Goal: Task Accomplishment & Management: Complete application form

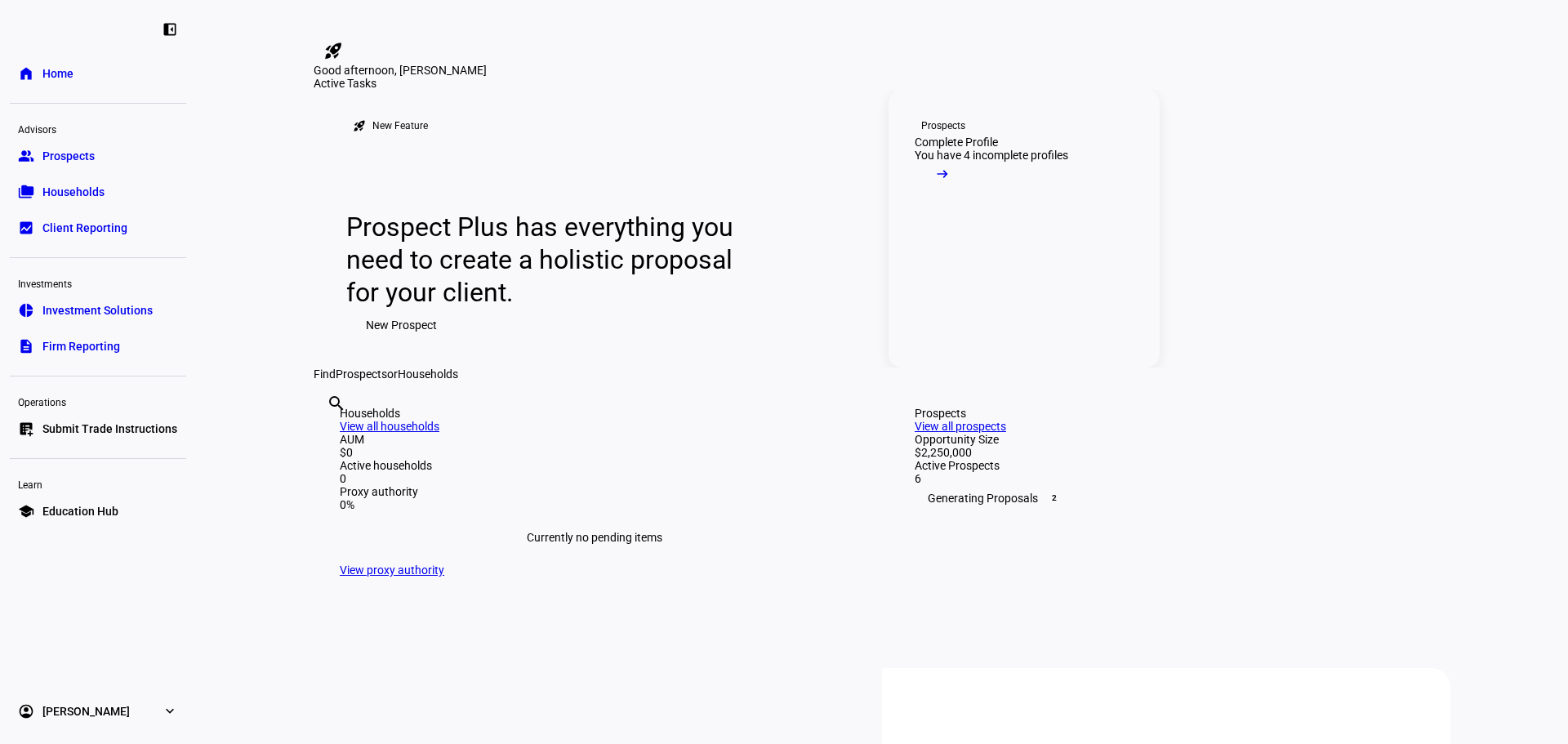
click at [970, 194] on span at bounding box center [942, 178] width 56 height 33
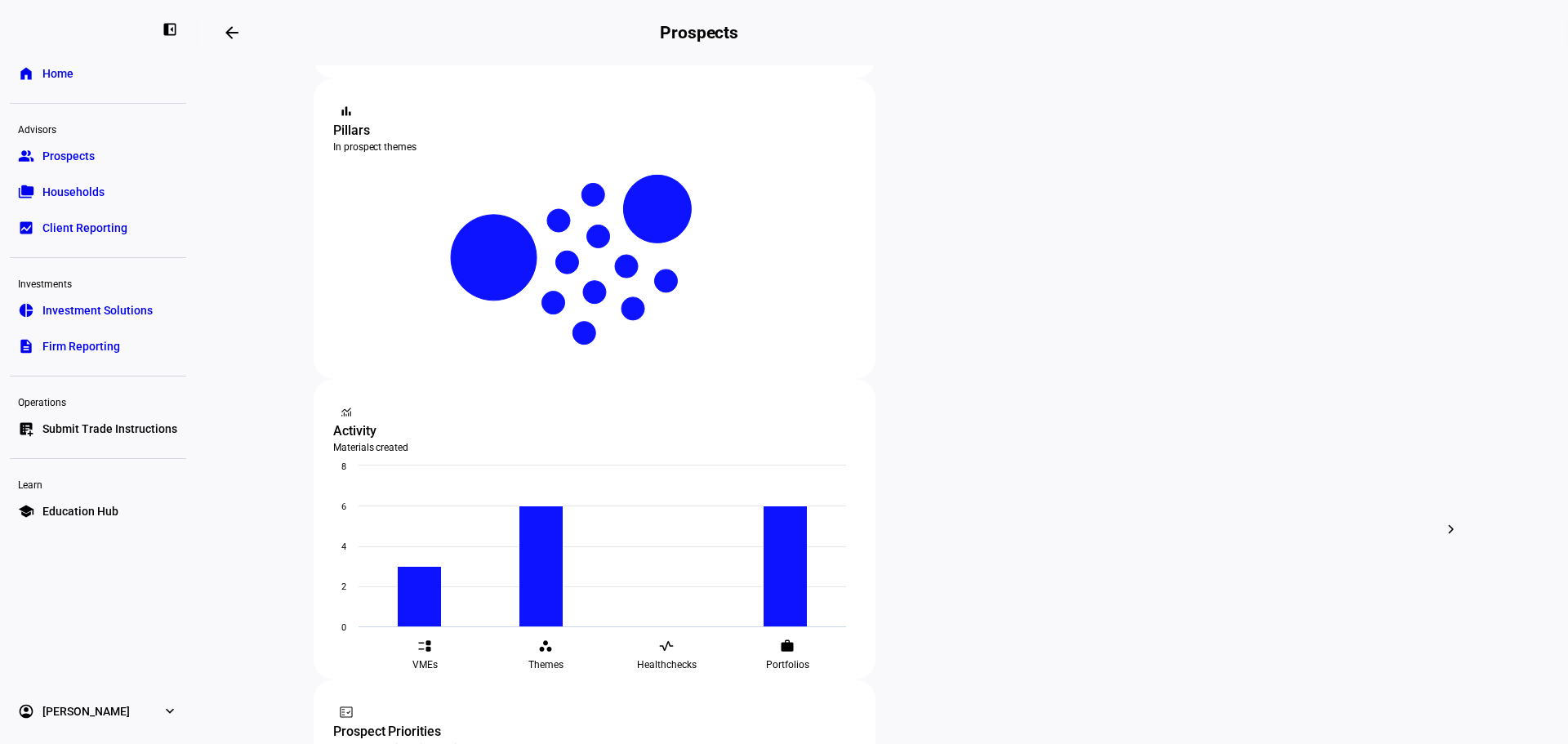
scroll to position [295, 0]
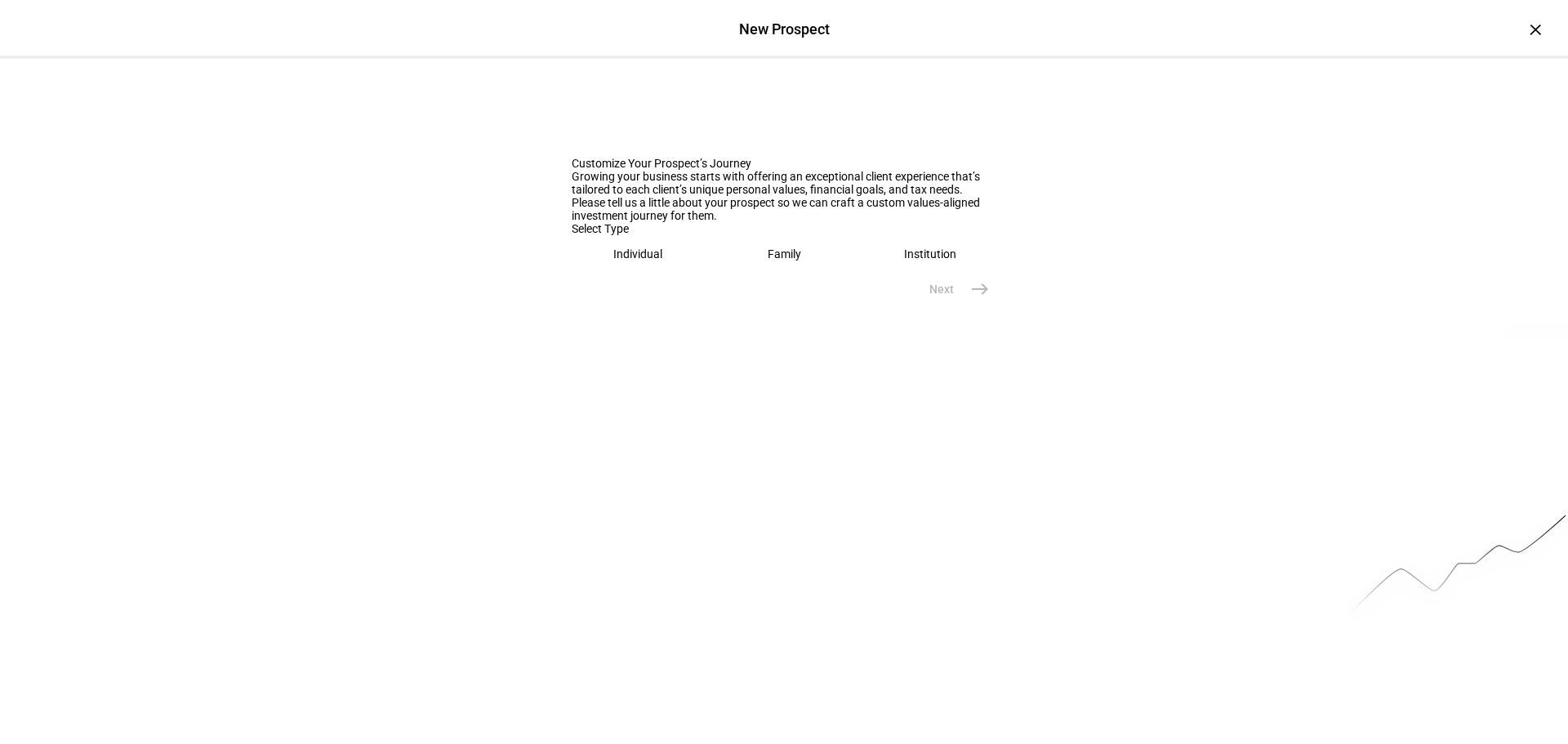
click at [648, 273] on eth-mega-radio-button "Individual" at bounding box center [638, 254] width 133 height 38
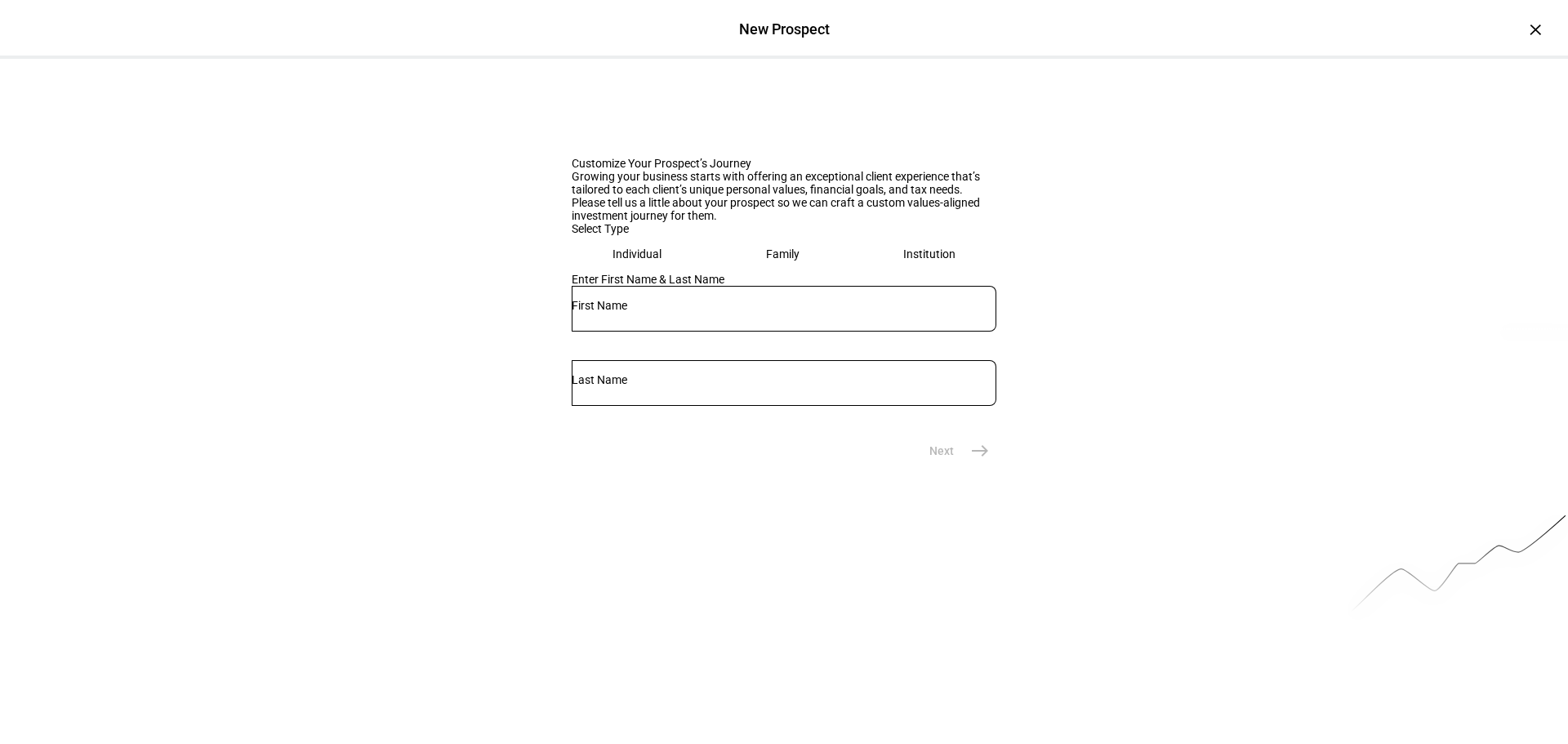
click at [656, 312] on input "text" at bounding box center [784, 305] width 425 height 13
type input "Ian"
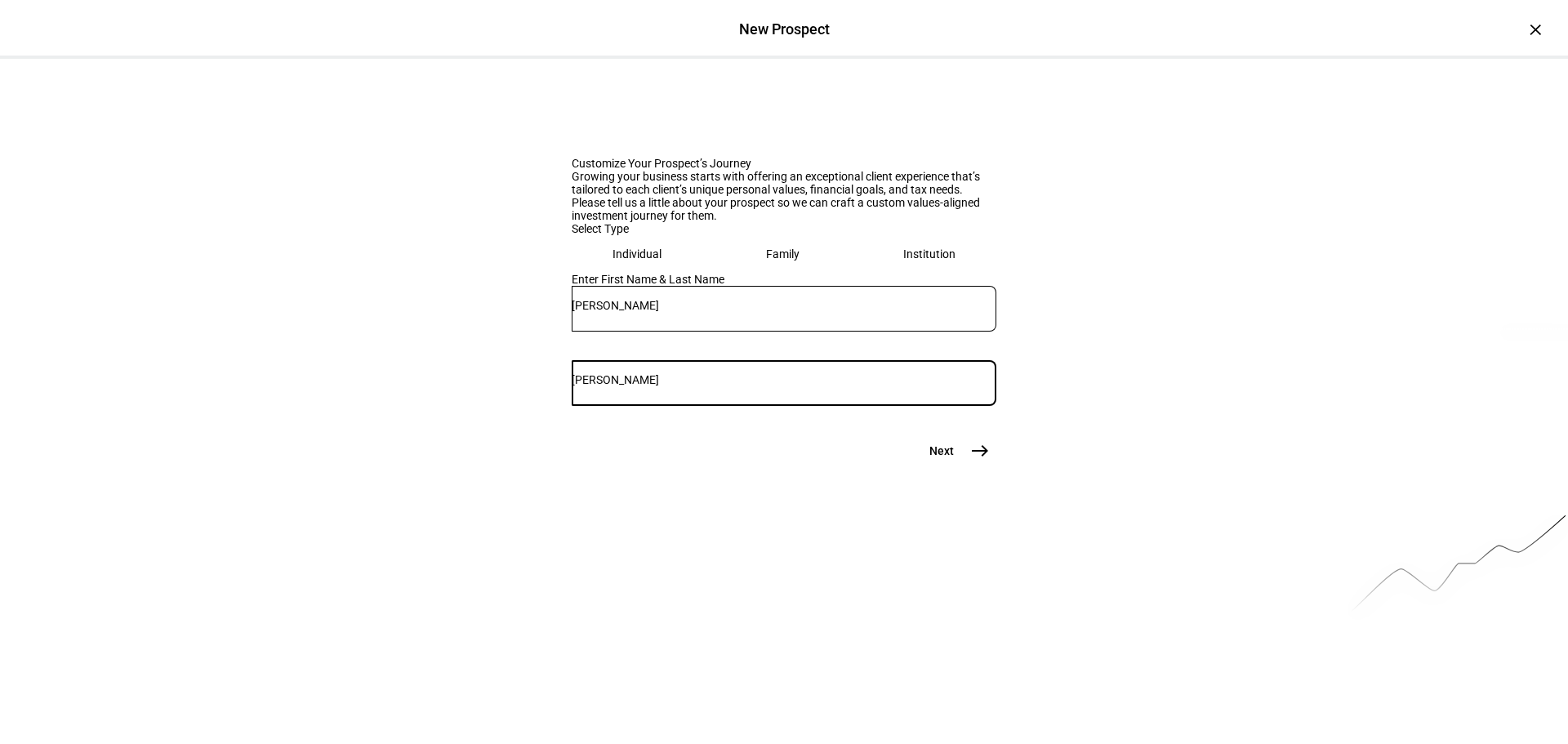
type input "Curtiss"
click at [974, 461] on mat-icon "east" at bounding box center [980, 450] width 20 height 20
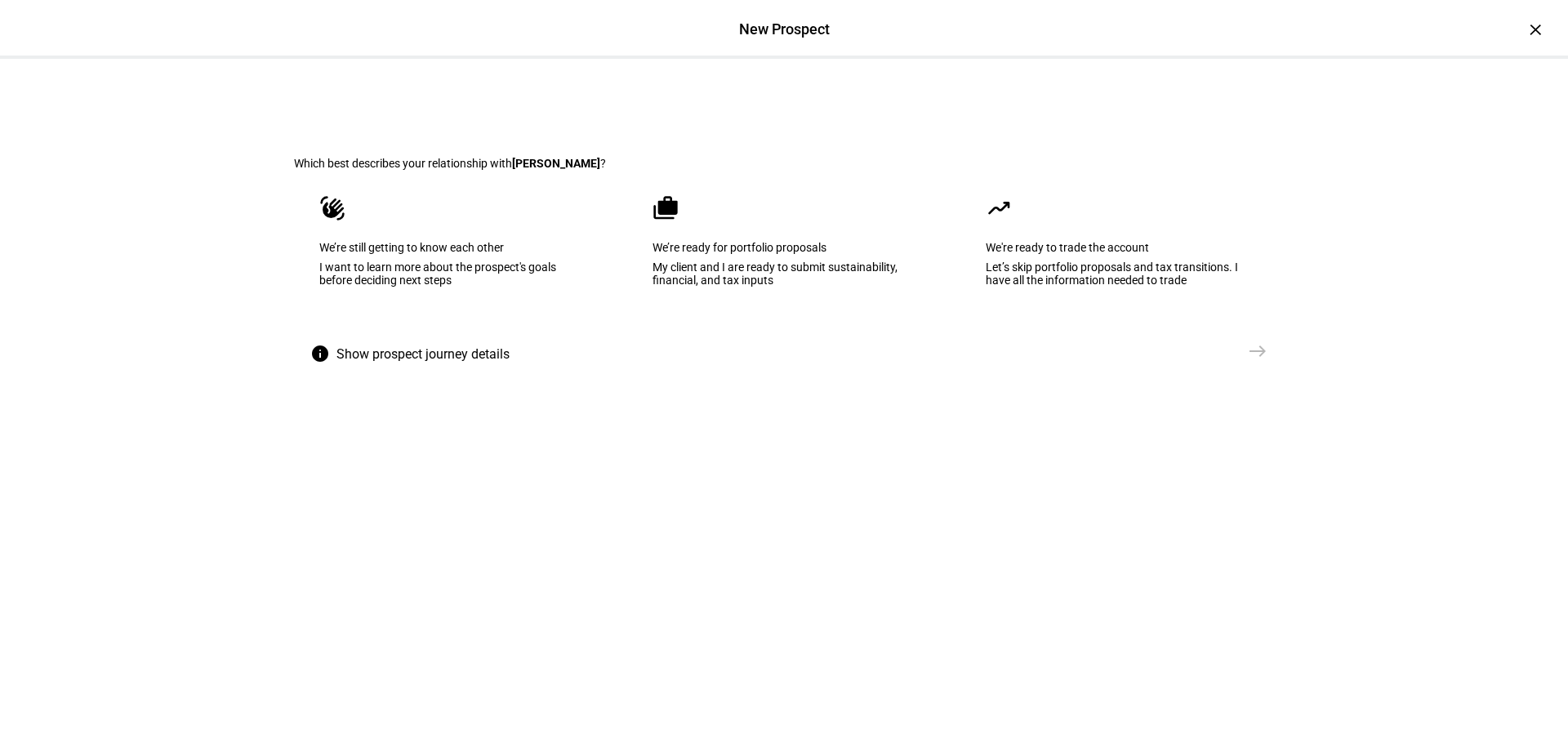
click at [850, 335] on eth-mega-radio-button "cases We’re ready for portfolio proposals My client and I are ready to submit s…" at bounding box center [784, 252] width 314 height 165
click at [1250, 361] on mat-icon "east" at bounding box center [1257, 350] width 20 height 20
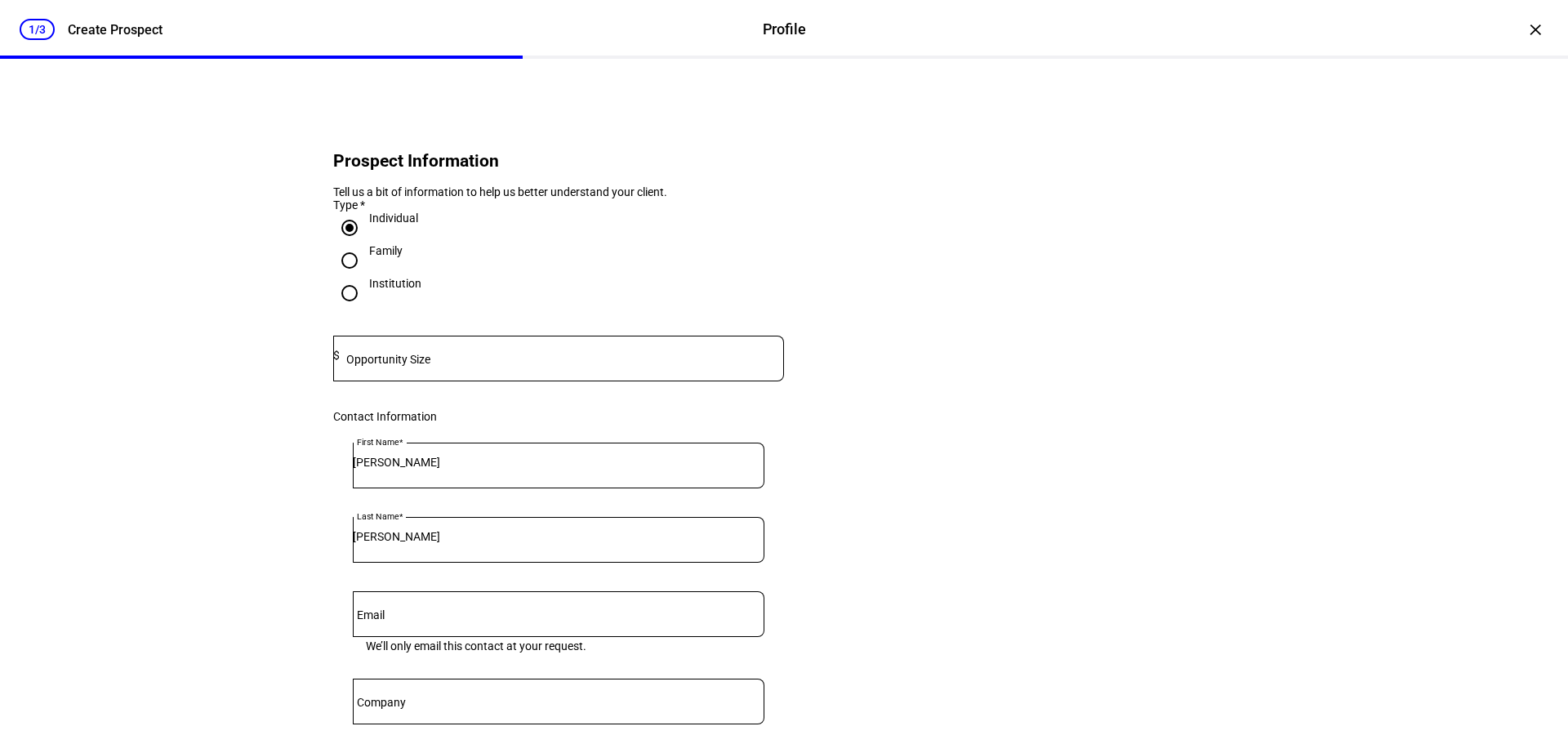
click at [1559, 194] on div "1/3 Create Prospect Profile Profile Create Prospect × Prospect Information Tell…" at bounding box center [784, 372] width 1568 height 744
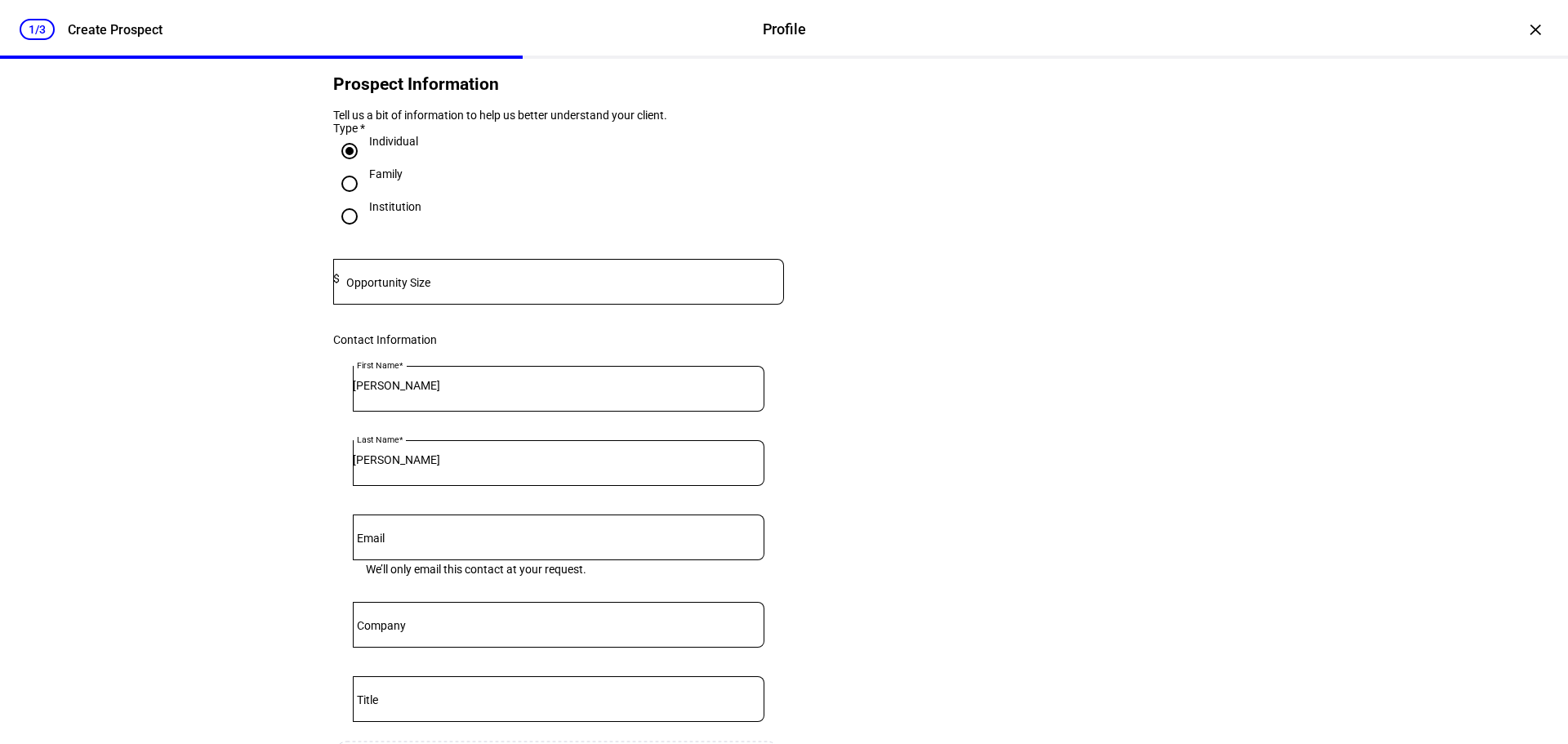
scroll to position [87, 0]
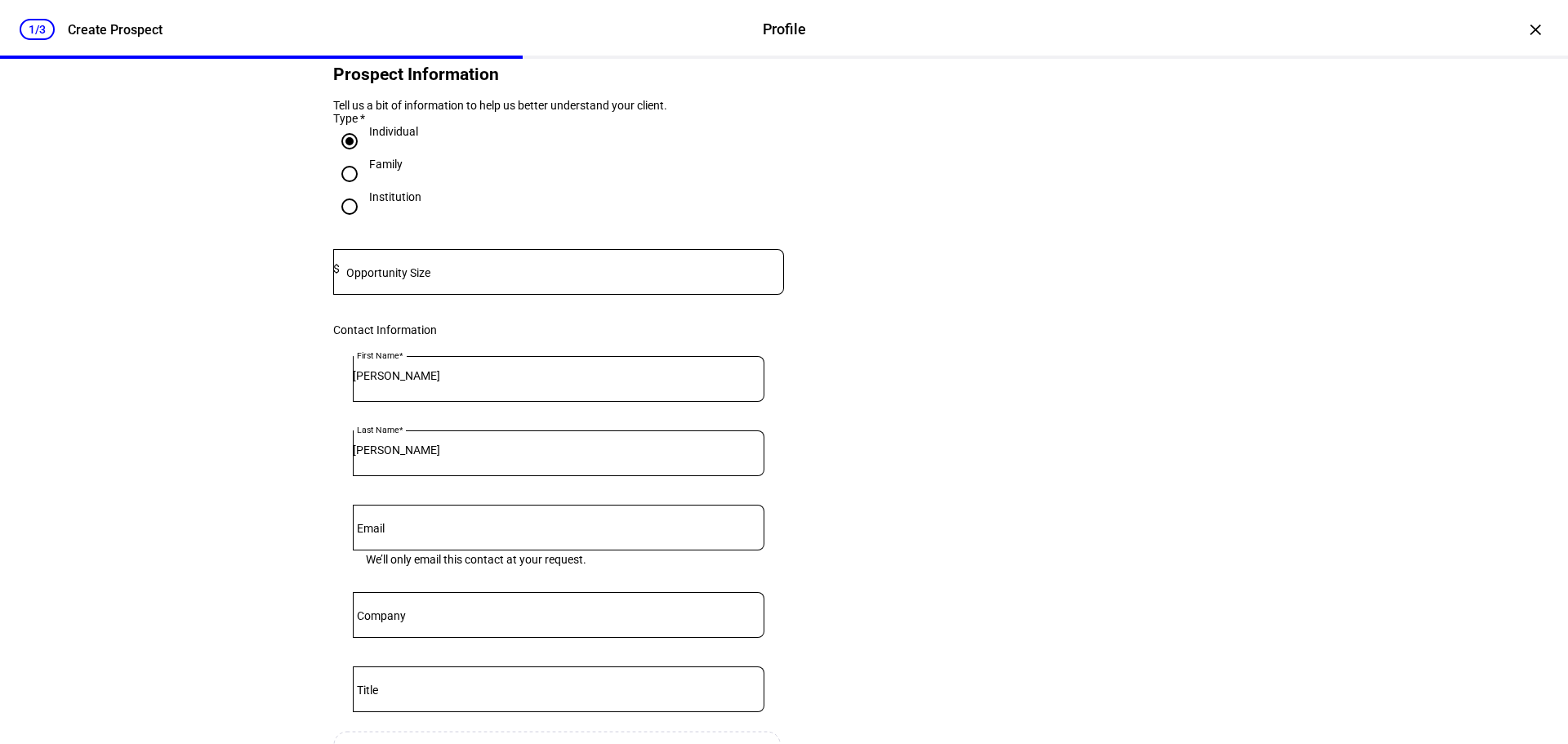
click at [470, 275] on input at bounding box center [562, 269] width 444 height 13
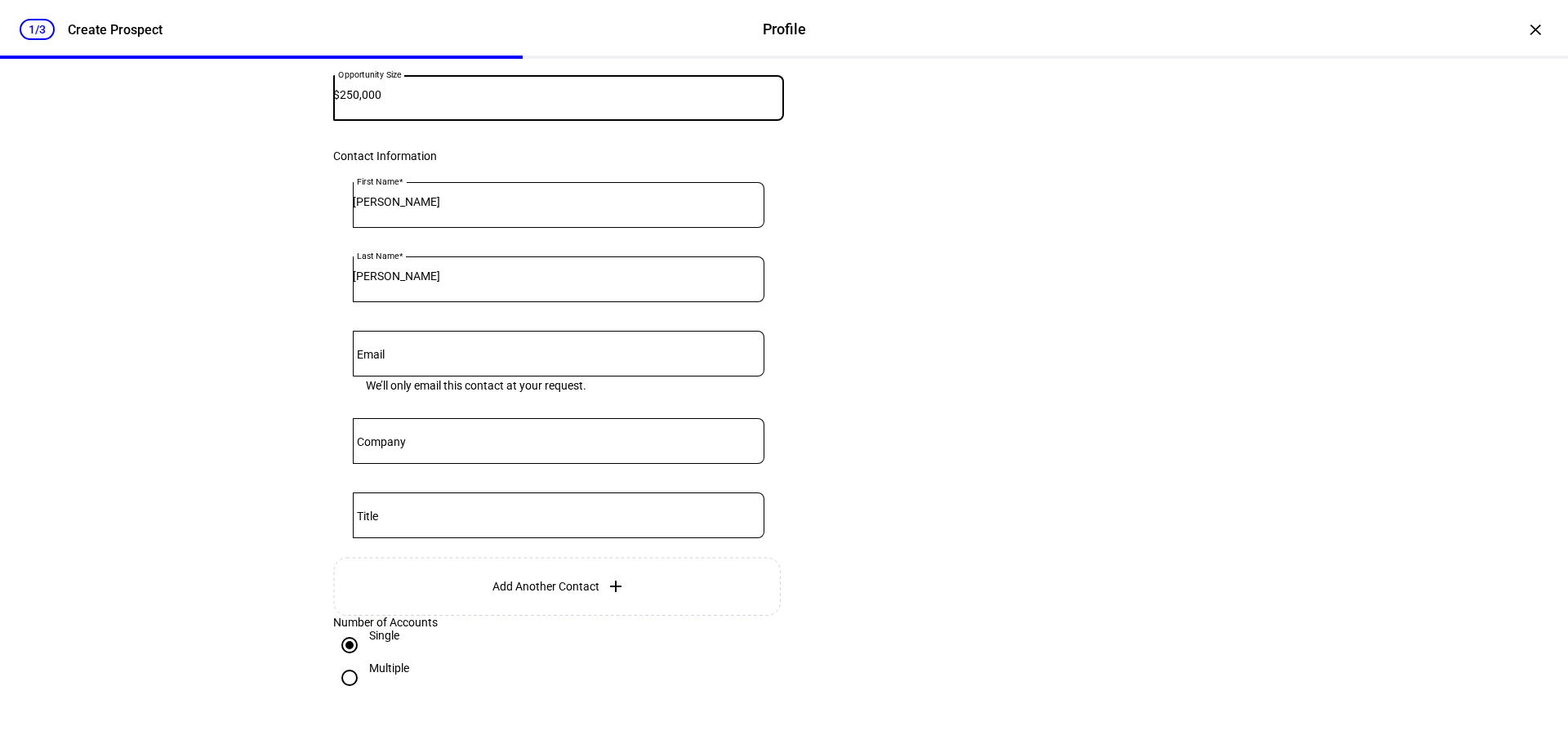
scroll to position [273, 0]
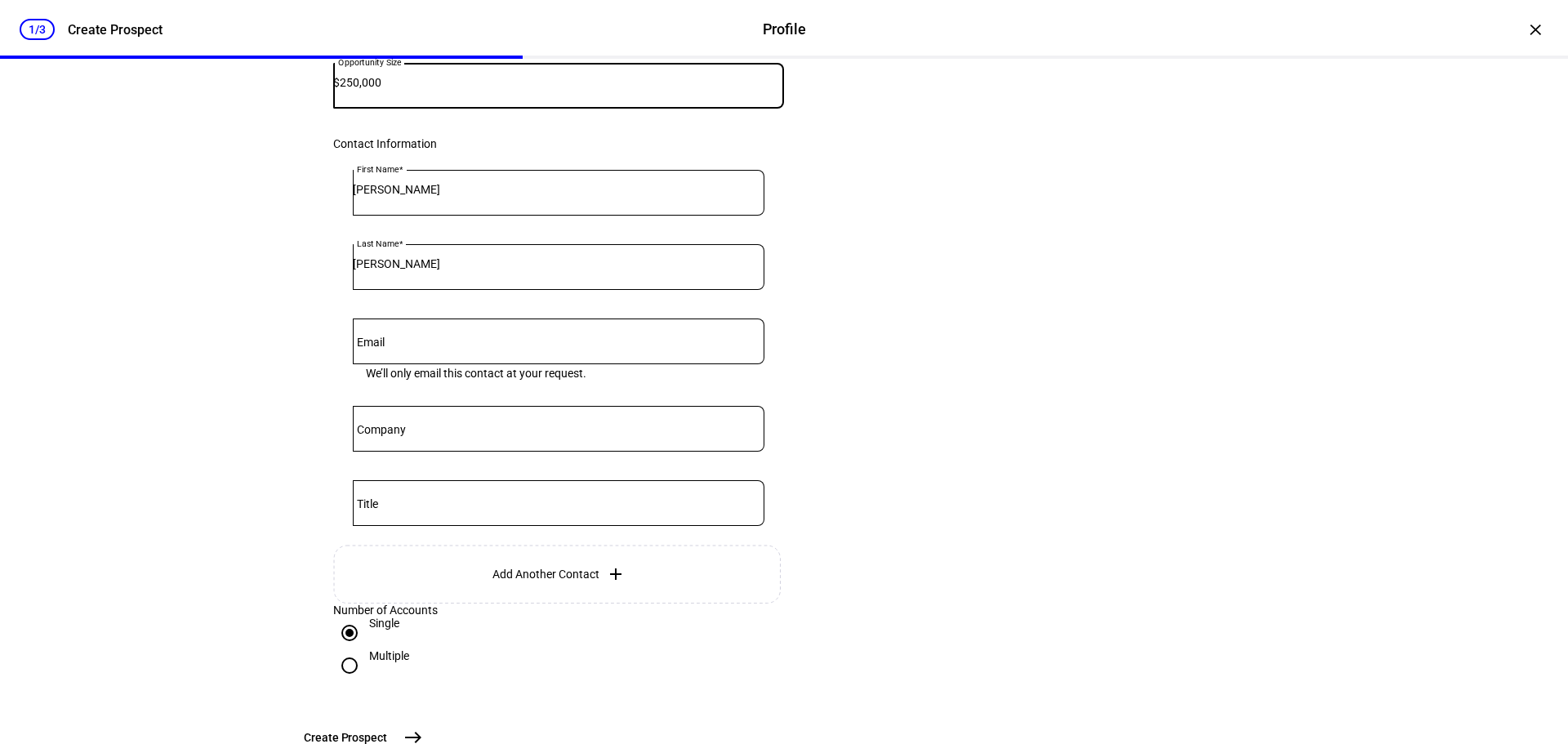
type input "250,000"
click at [626, 345] on input "Email" at bounding box center [559, 338] width 412 height 13
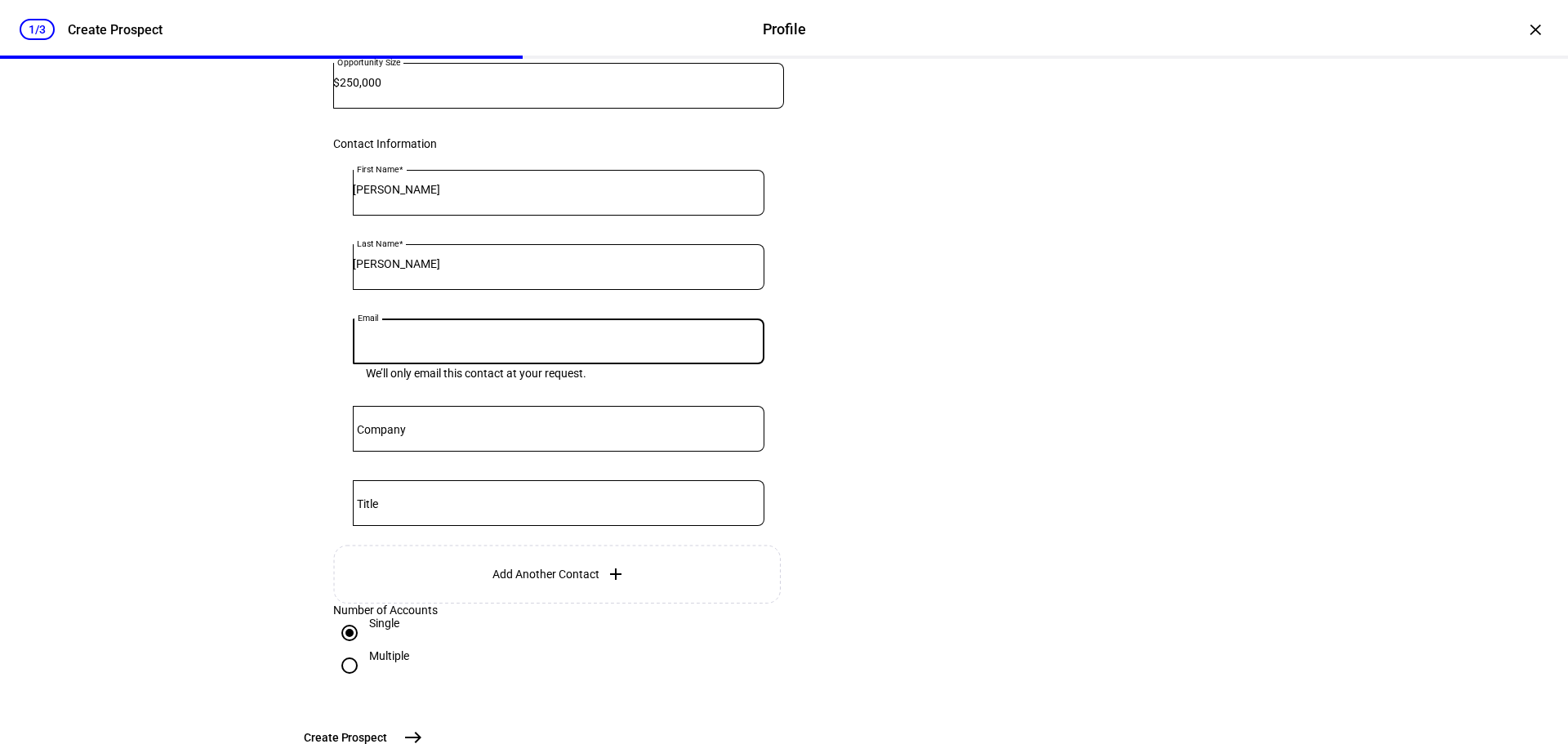
click at [967, 371] on eth-form-card "Prospect Information Tell us a bit of information to help us better understand …" at bounding box center [784, 273] width 980 height 896
click at [693, 345] on input "Email" at bounding box center [559, 338] width 412 height 13
type input "ian.curtiss@coldstream.com"
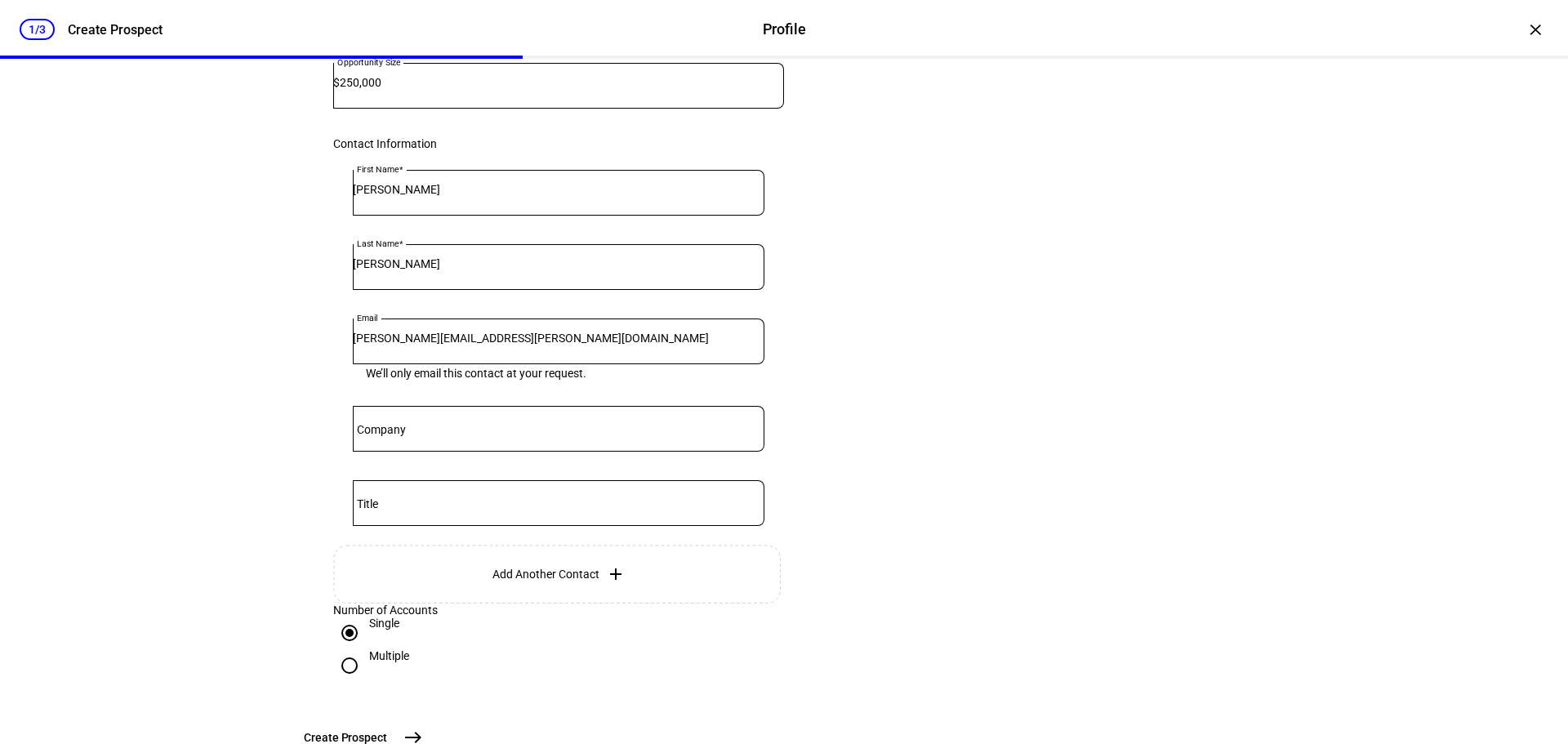
click at [544, 445] on div at bounding box center [559, 429] width 412 height 45
type input "Coldstream"
click at [560, 506] on input "Title" at bounding box center [559, 499] width 412 height 13
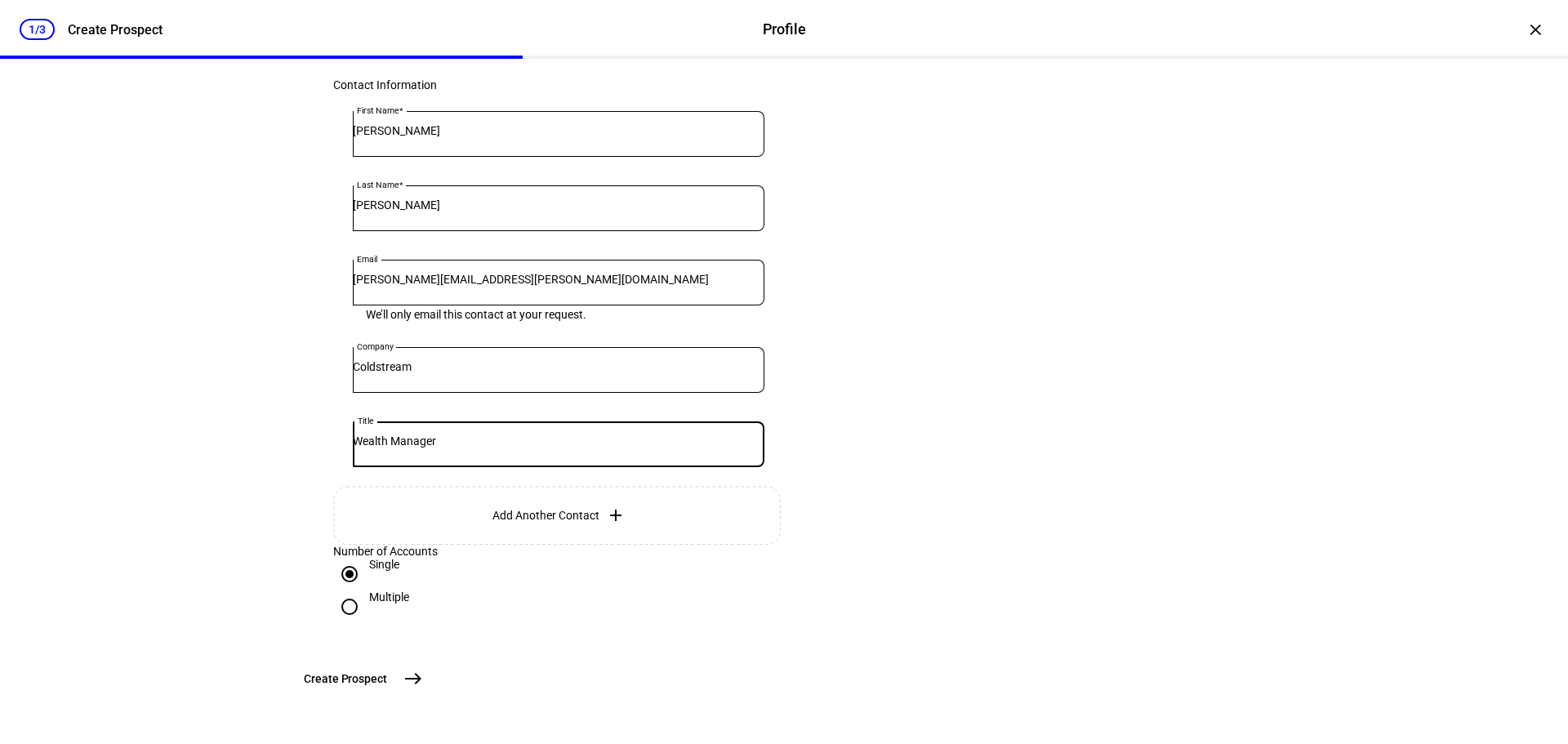
scroll to position [462, 0]
type input "Wealth Manager"
click at [423, 683] on mat-icon "east" at bounding box center [413, 678] width 20 height 20
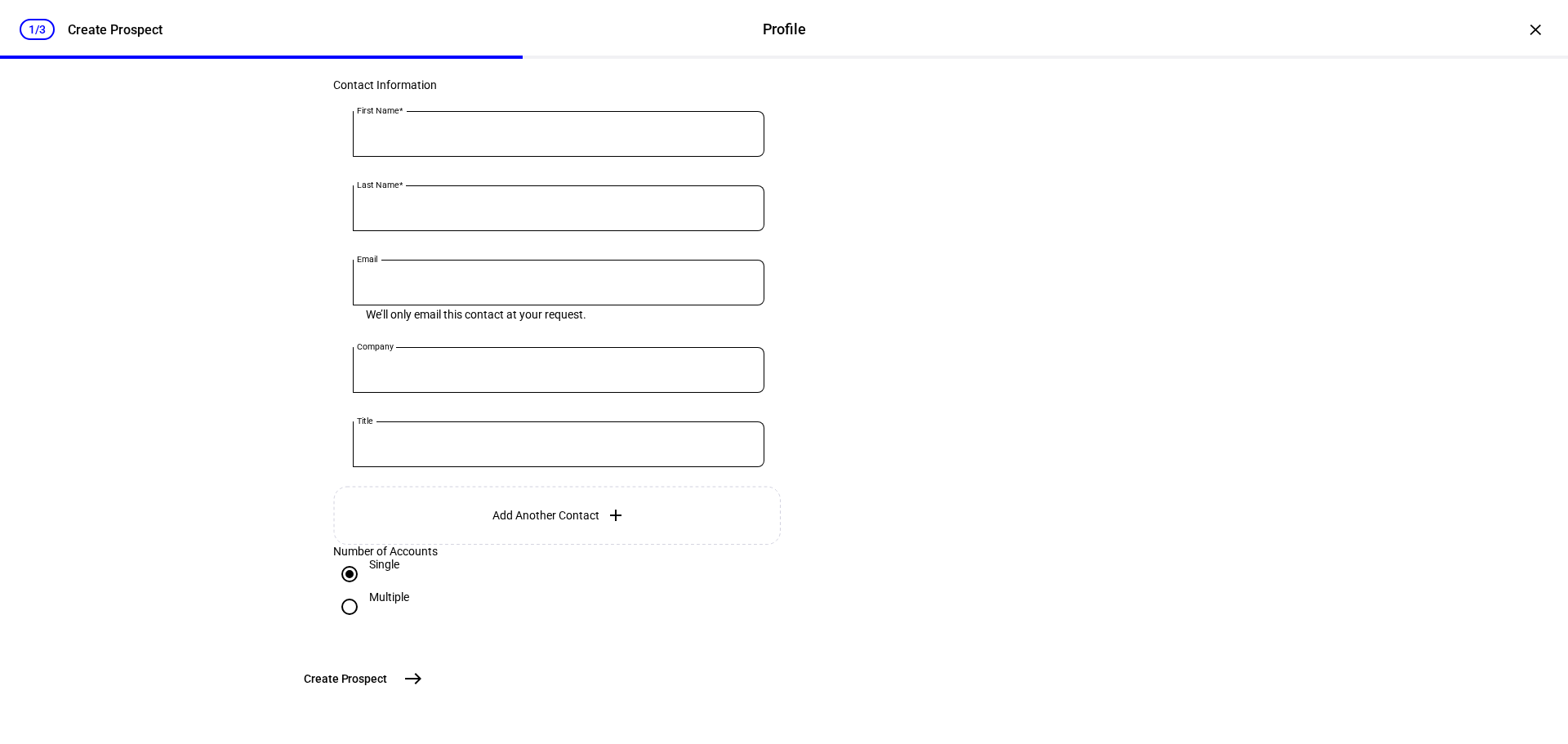
scroll to position [178, 0]
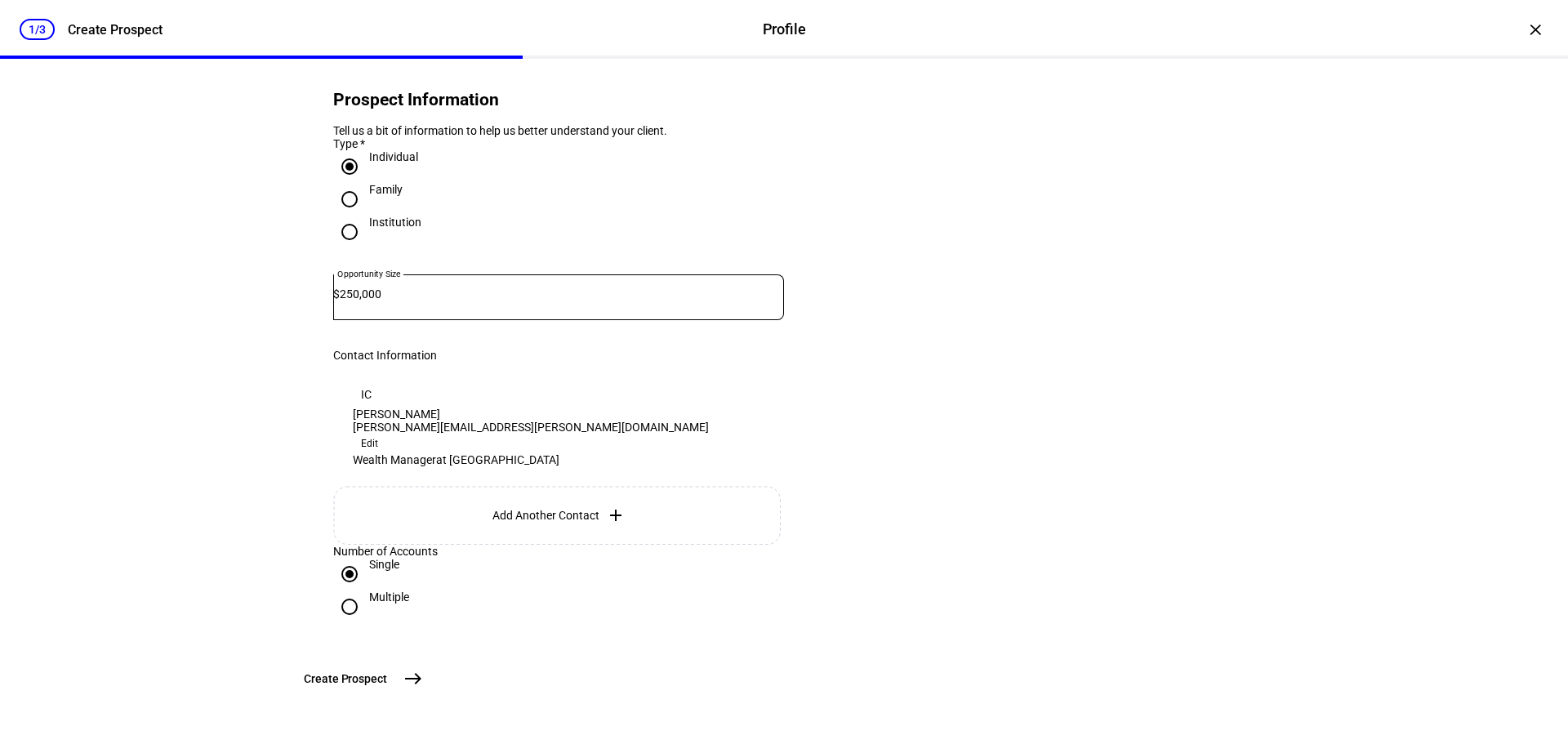
click at [560, 453] on div "Wealth Manager at Coldstream" at bounding box center [531, 460] width 356 height 13
click at [423, 682] on mat-icon "east" at bounding box center [413, 678] width 20 height 20
click at [423, 674] on mat-icon "east" at bounding box center [413, 678] width 20 height 20
click at [1527, 23] on div "×" at bounding box center [1536, 29] width 26 height 26
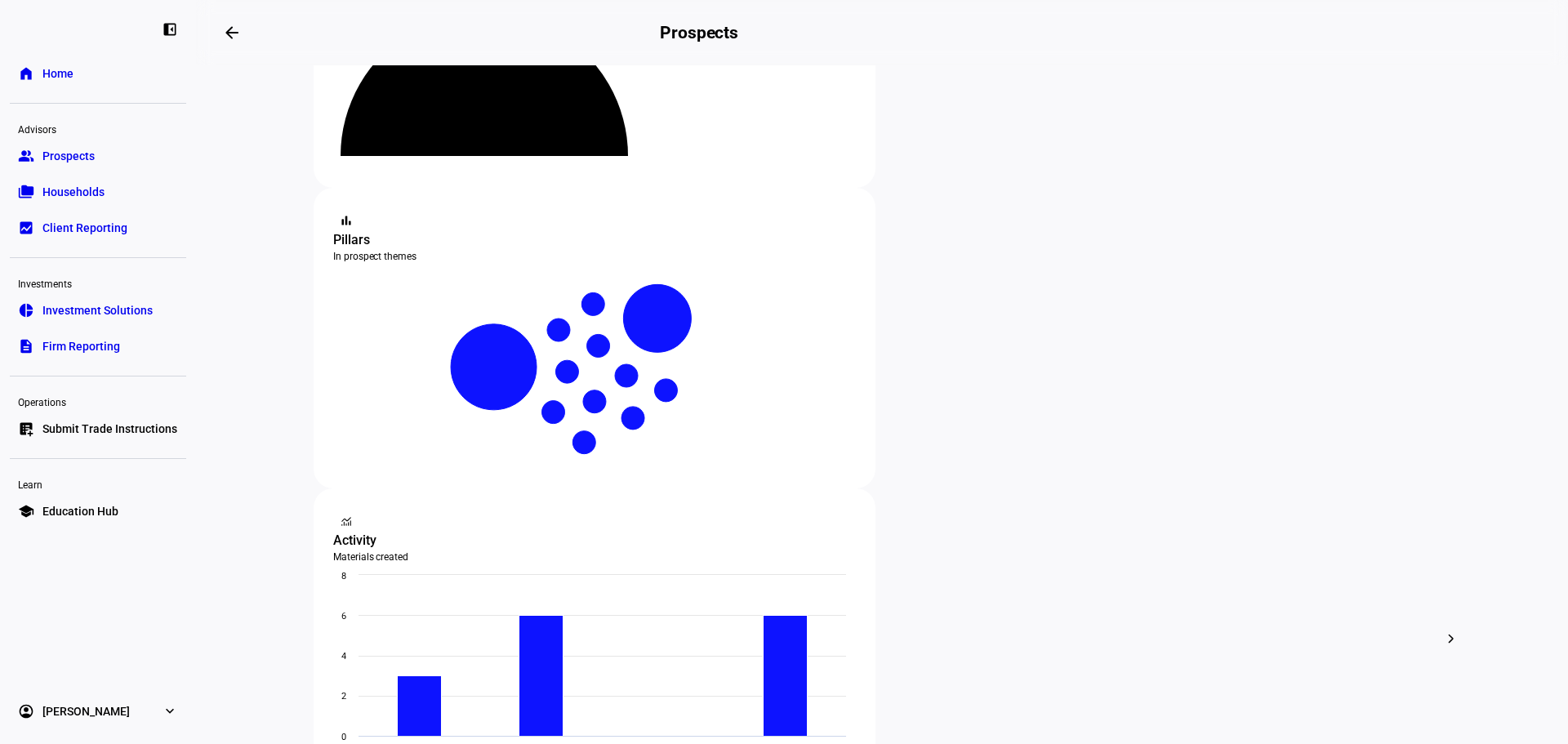
scroll to position [202, 0]
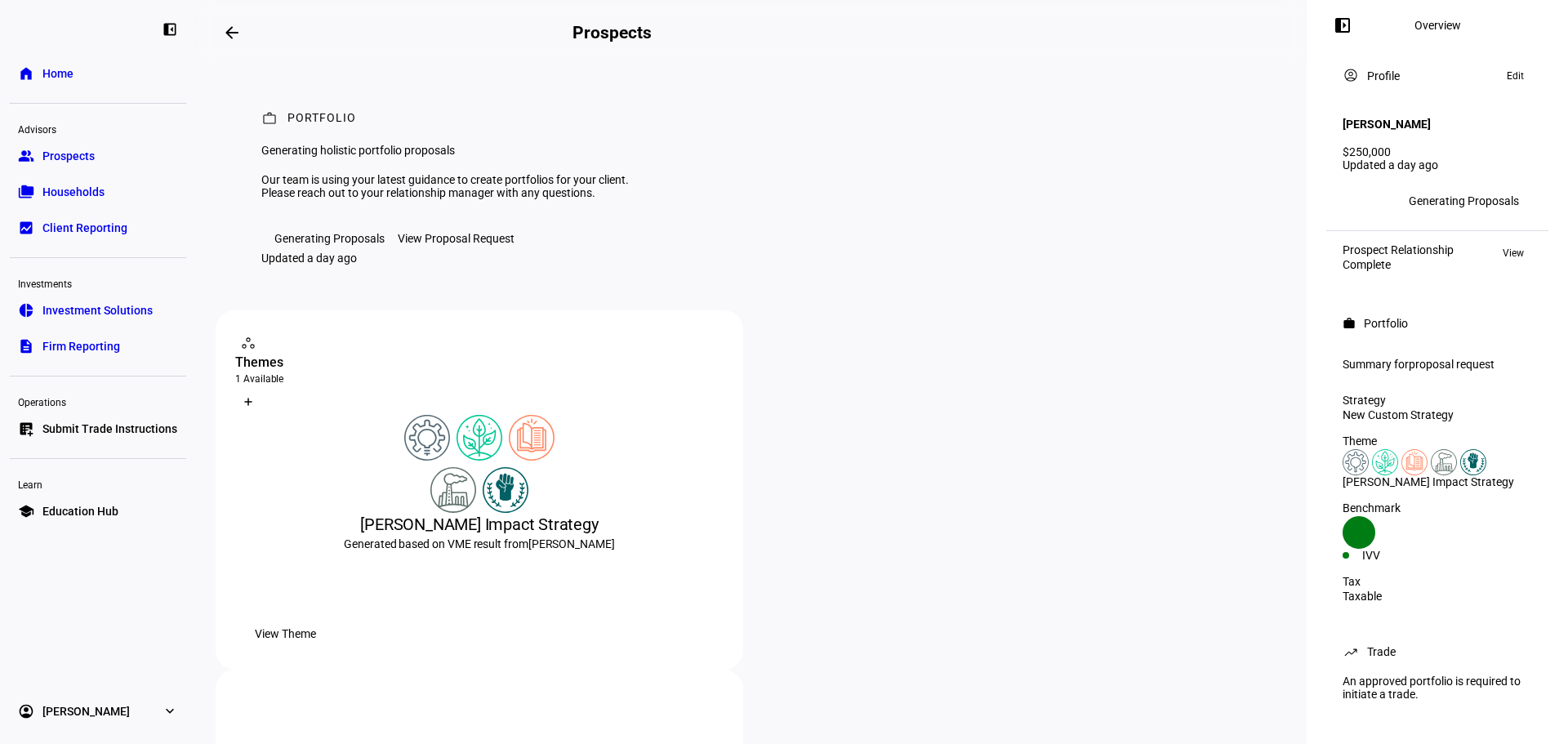
scroll to position [2, 0]
click at [517, 513] on img at bounding box center [505, 490] width 45 height 45
click at [328, 407] on icon at bounding box center [322, 401] width 9 height 9
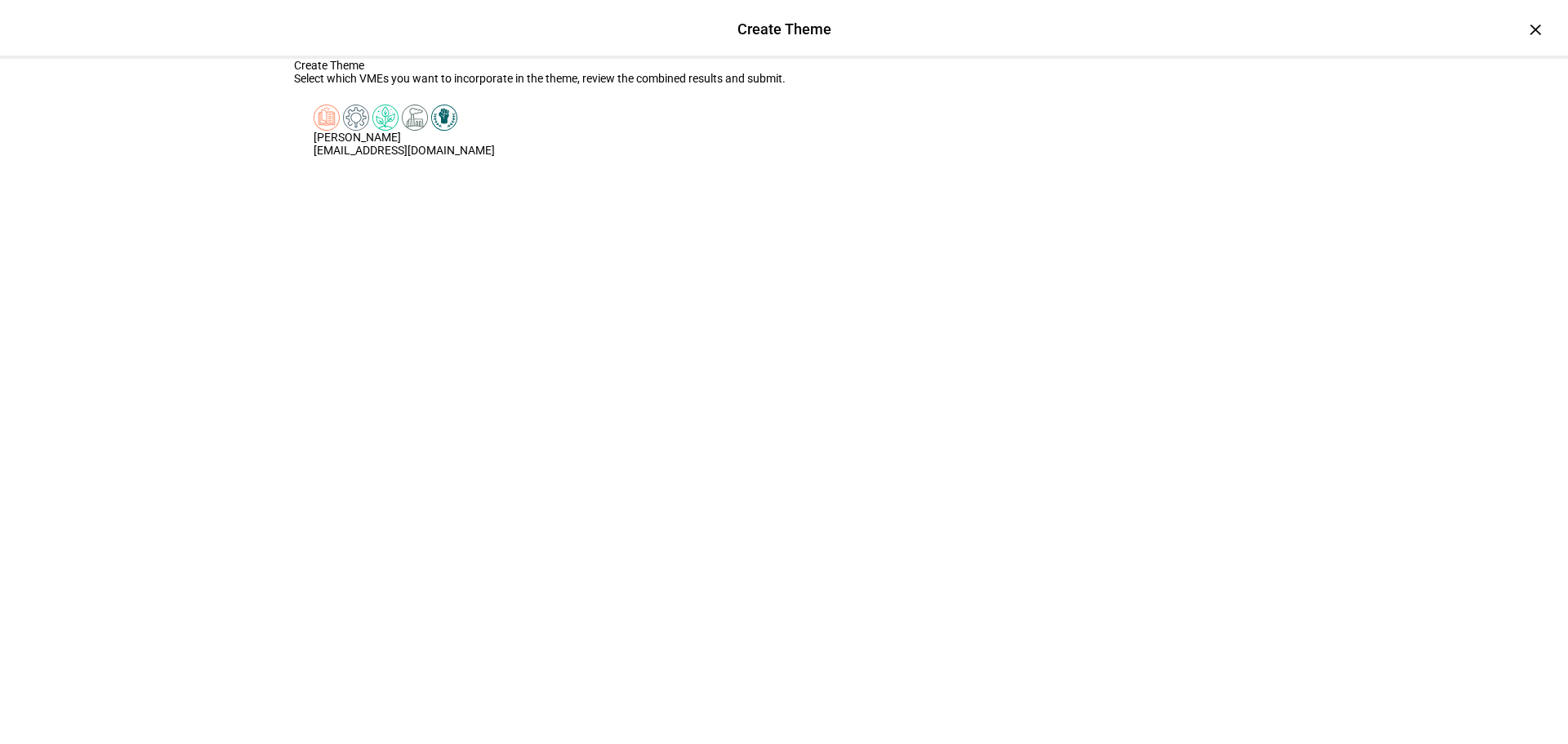
drag, startPoint x: 1524, startPoint y: 33, endPoint x: 1519, endPoint y: 100, distance: 67.2
click at [1524, 34] on div "×" at bounding box center [1536, 29] width 26 height 26
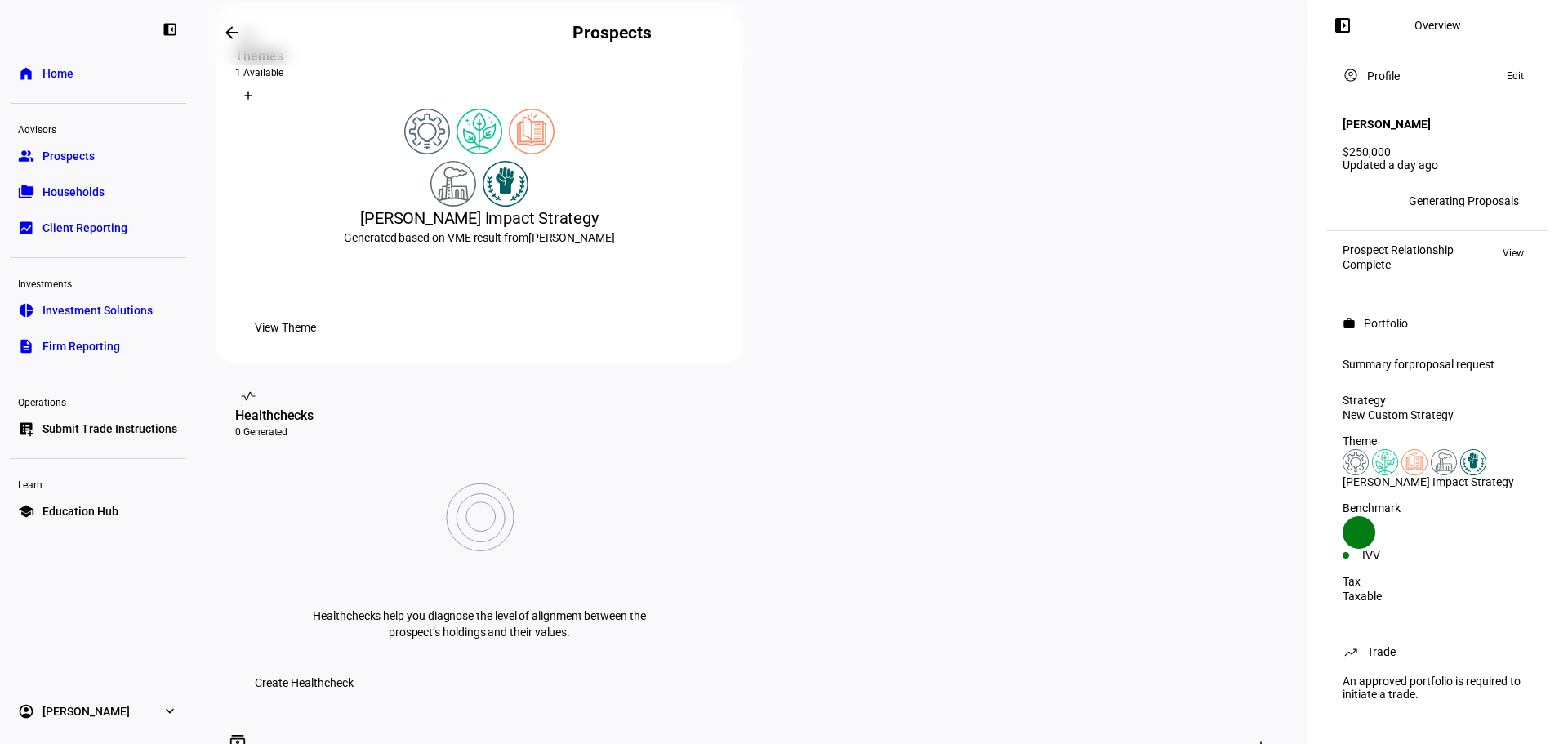
scroll to position [311, 0]
click at [316, 340] on span "View Theme" at bounding box center [285, 323] width 61 height 33
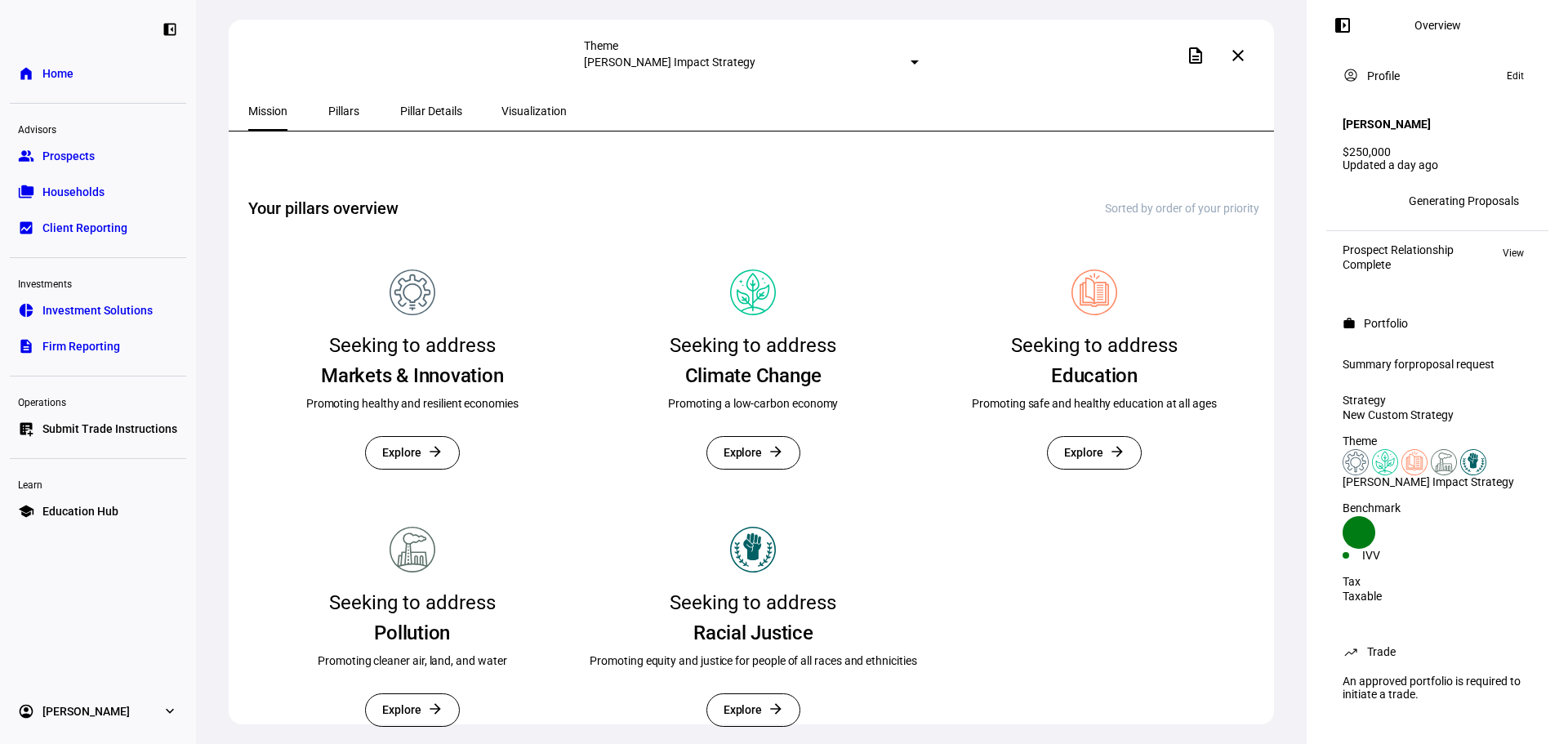
scroll to position [283, 0]
click at [752, 468] on span "Explore" at bounding box center [743, 453] width 40 height 32
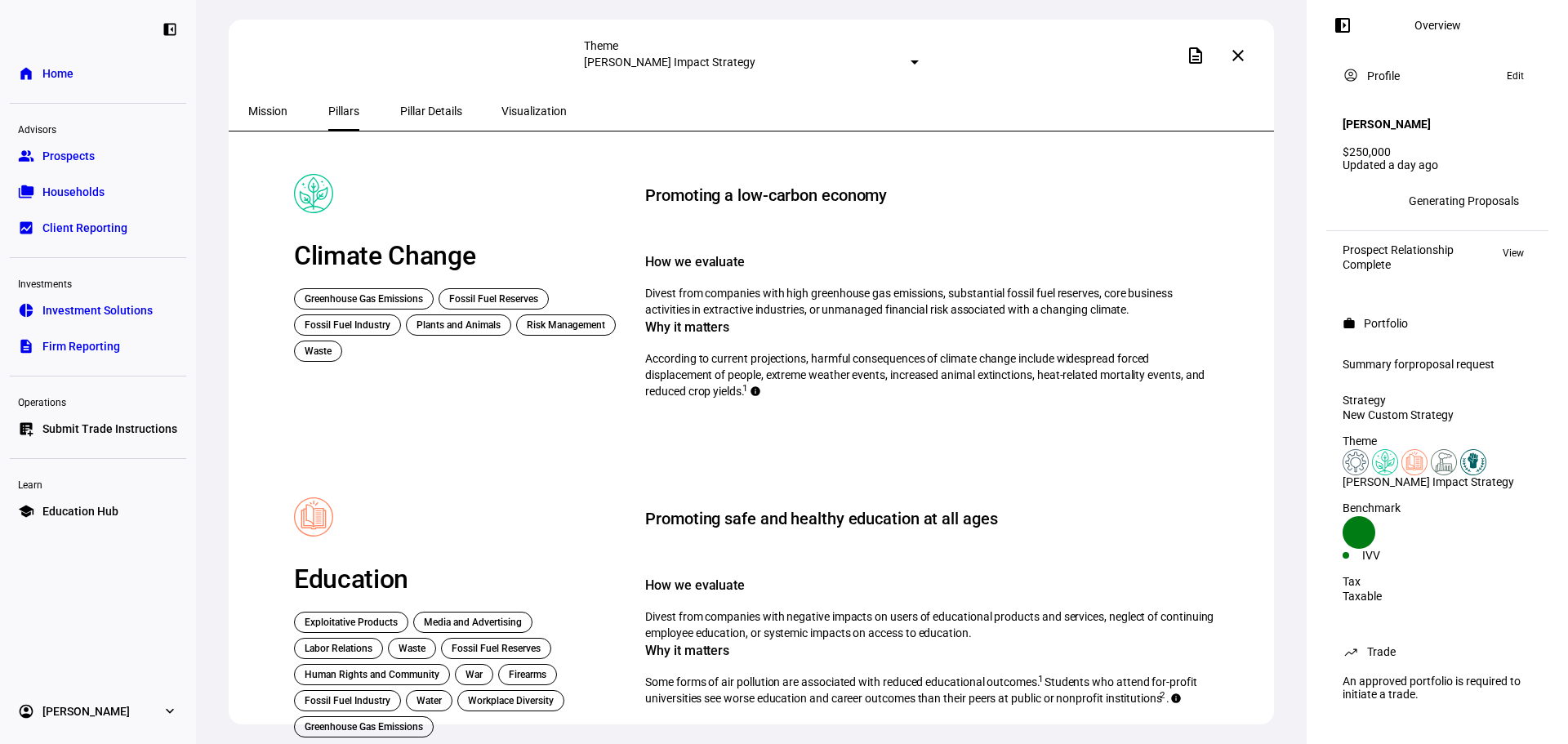
scroll to position [379, 0]
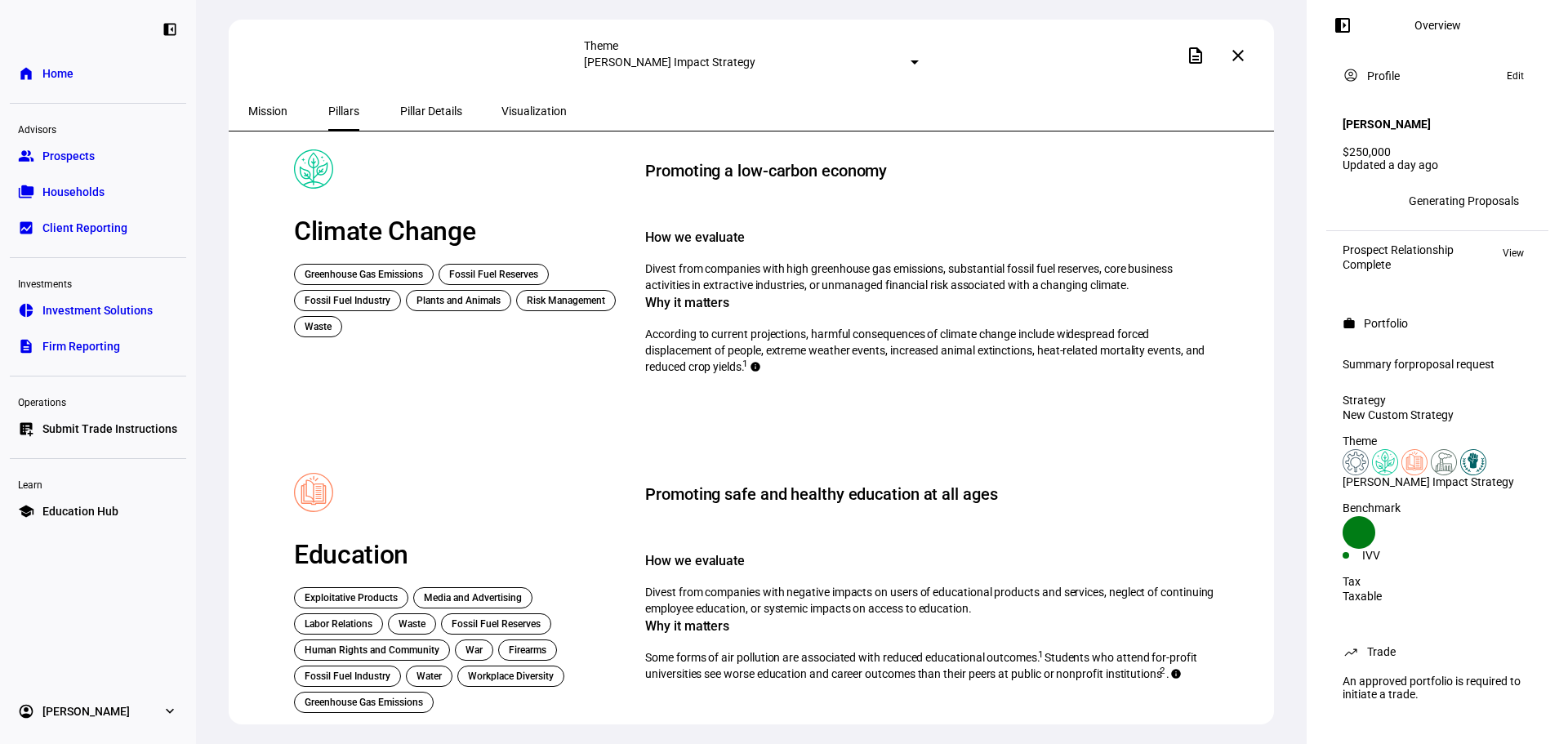
click at [401, 111] on span "Pillar Details" at bounding box center [432, 111] width 62 height 11
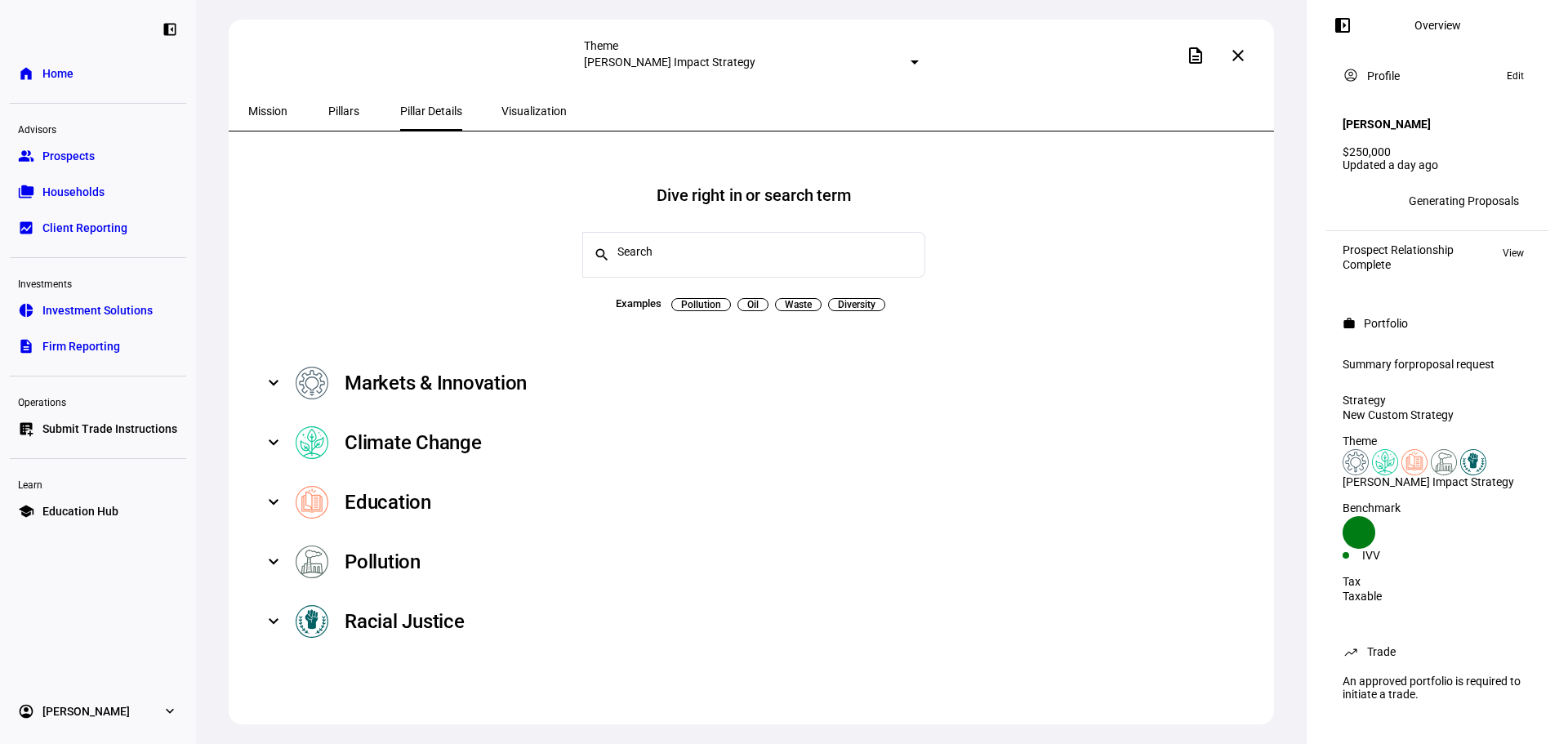
click at [510, 112] on span "Visualization" at bounding box center [534, 111] width 65 height 11
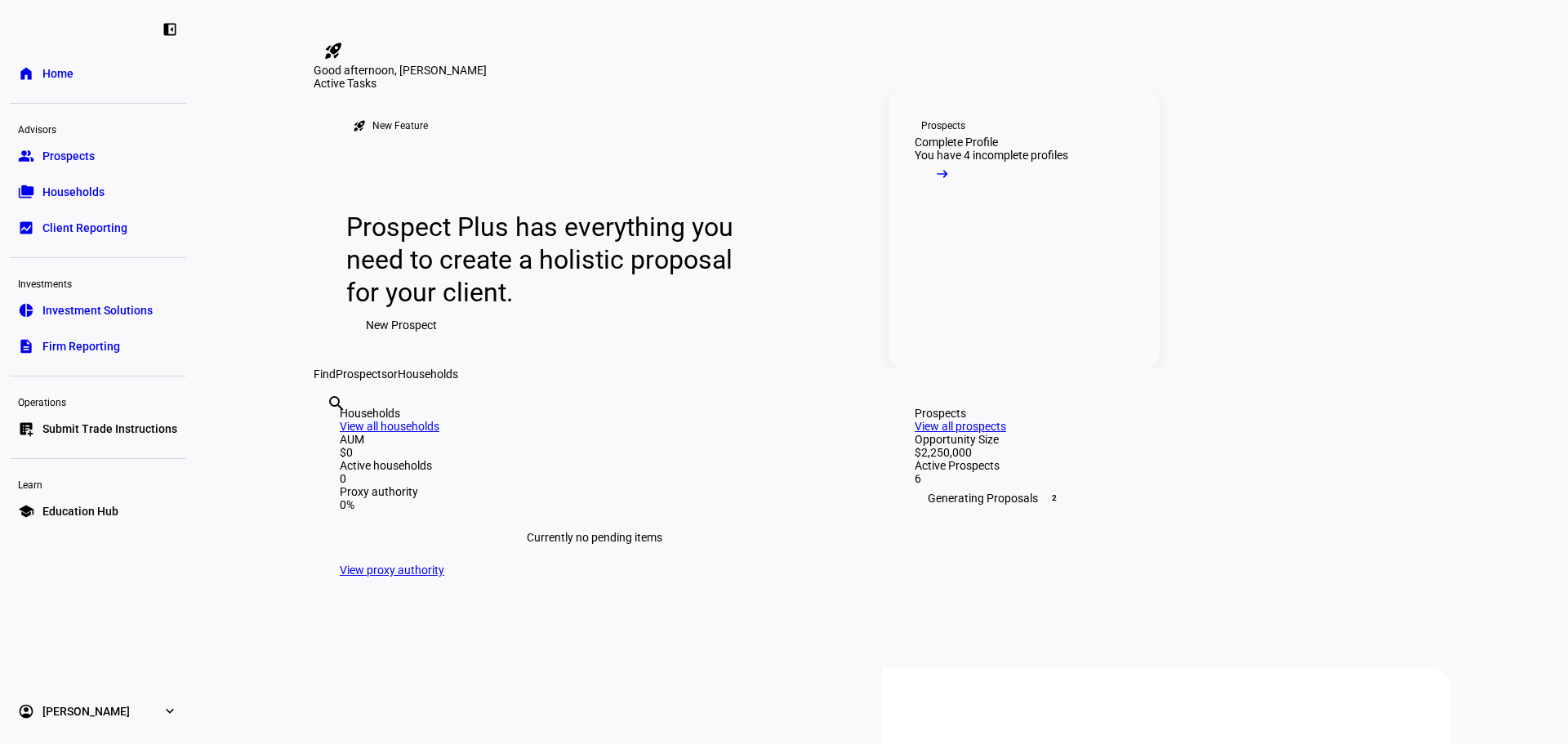
click at [951, 182] on mat-icon "arrow_right_alt" at bounding box center [942, 174] width 16 height 16
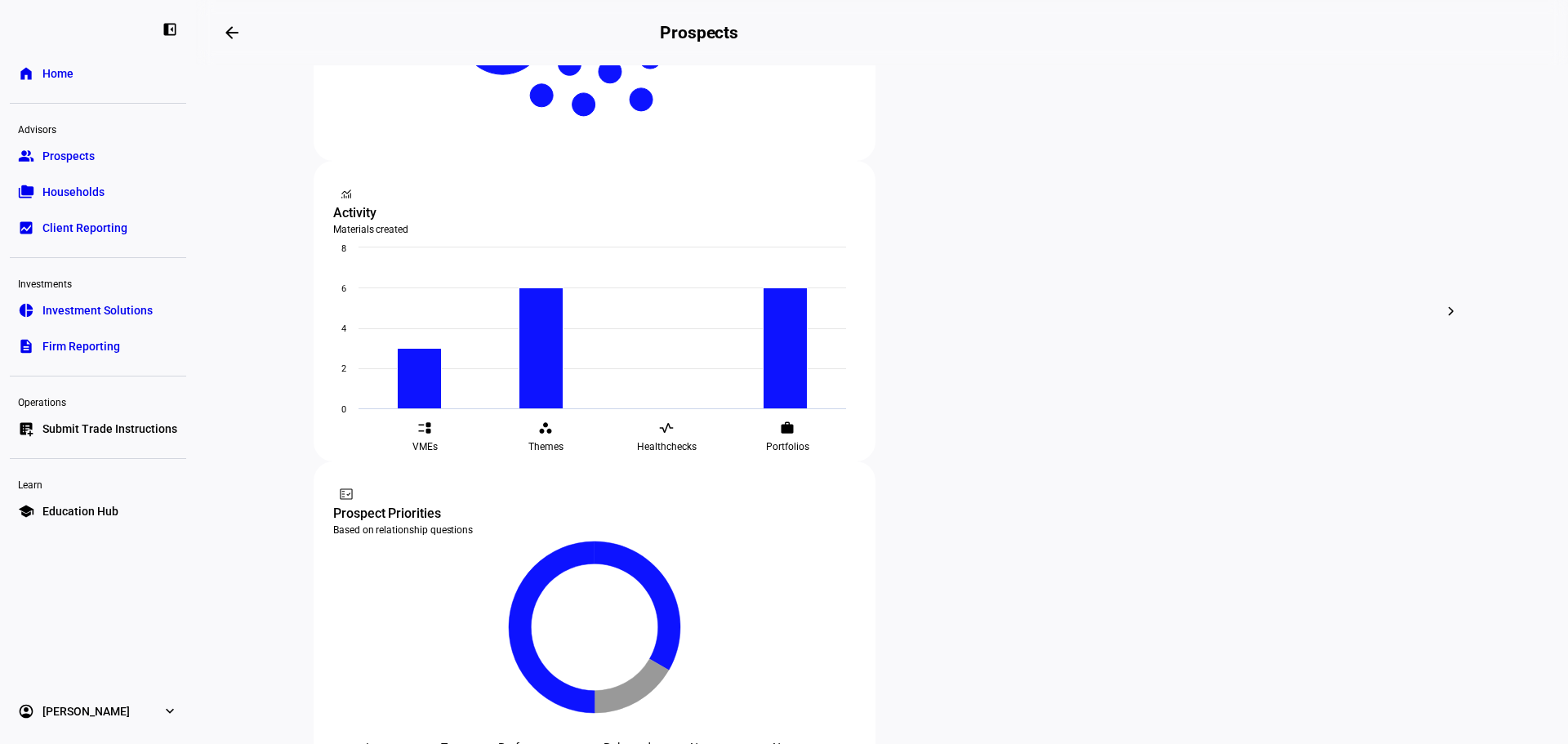
scroll to position [391, 0]
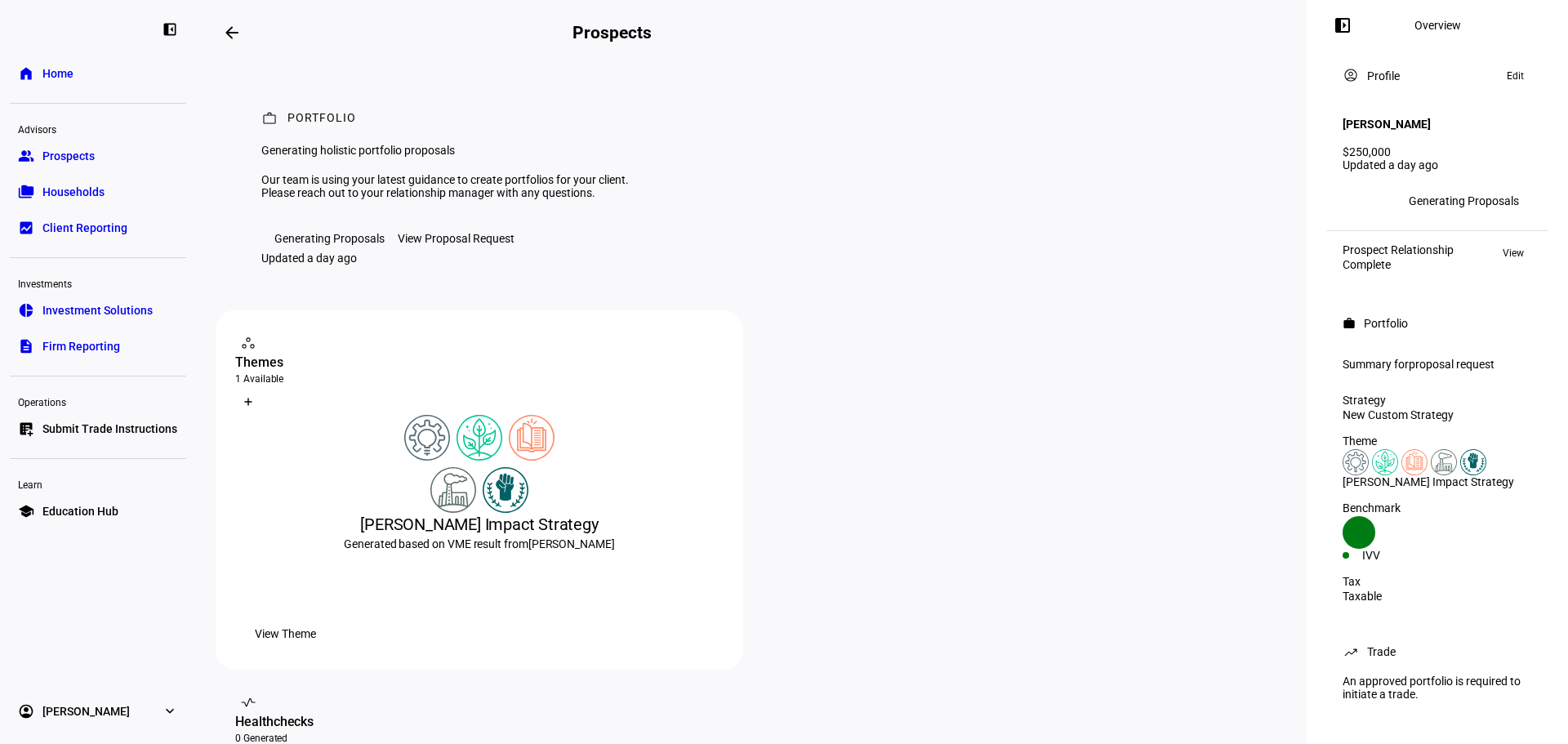
scroll to position [2, 0]
click at [1373, 686] on div "An approved portfolio is required to initiate a trade." at bounding box center [1437, 687] width 209 height 40
click at [1379, 658] on div "Trade" at bounding box center [1382, 651] width 28 height 13
click at [1409, 549] on div "IVV" at bounding box center [1400, 555] width 76 height 13
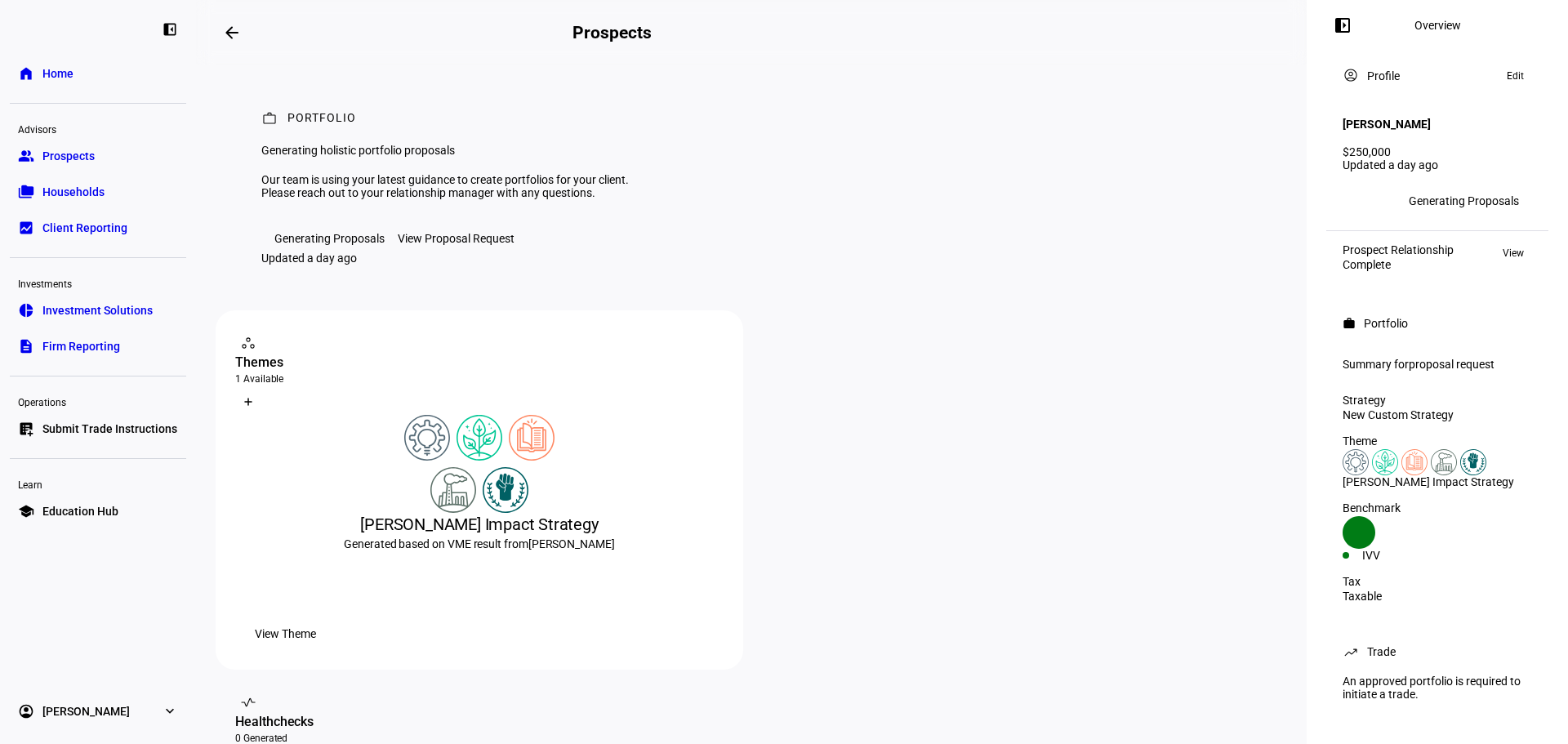
click at [1417, 358] on span "proposal request" at bounding box center [1452, 364] width 86 height 13
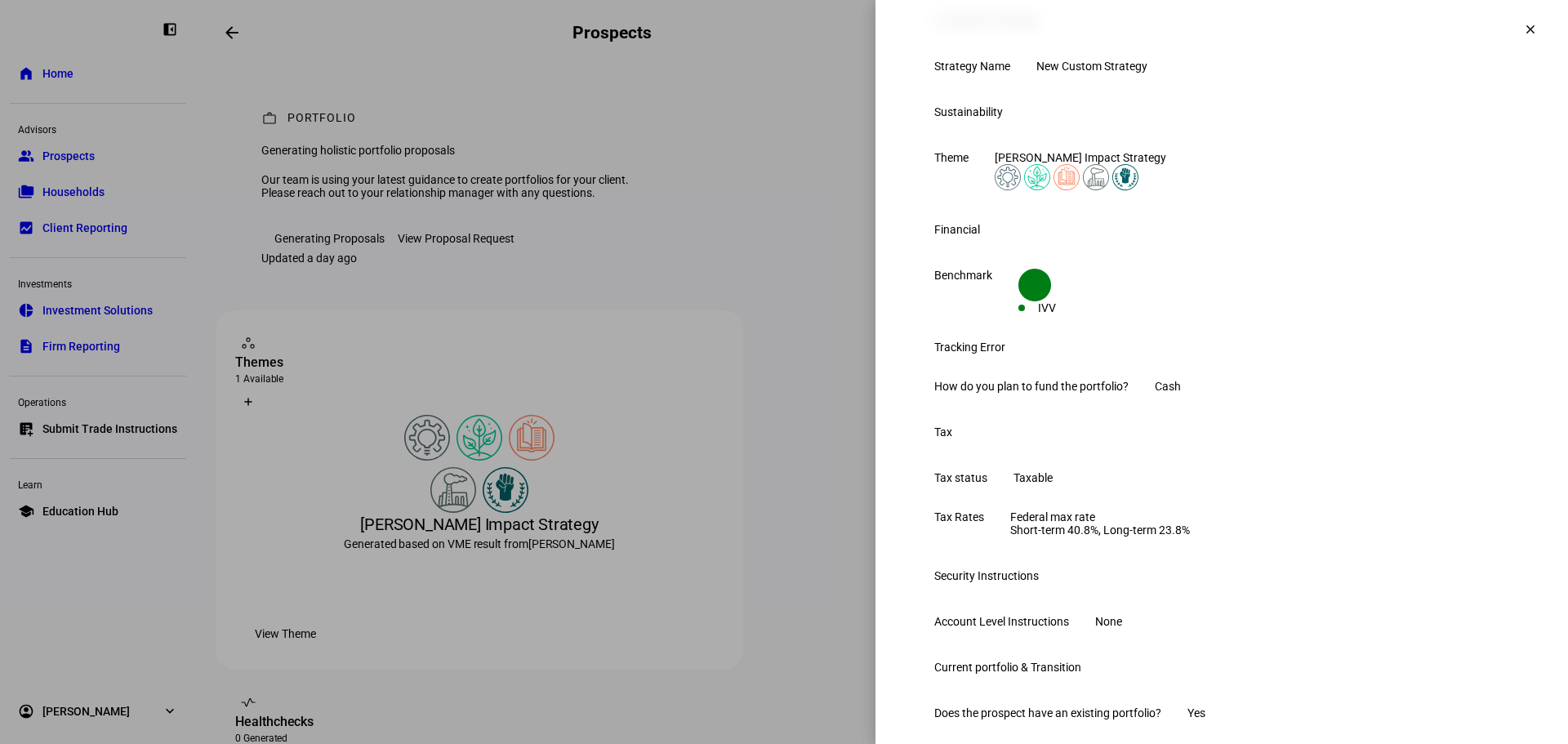
scroll to position [0, 0]
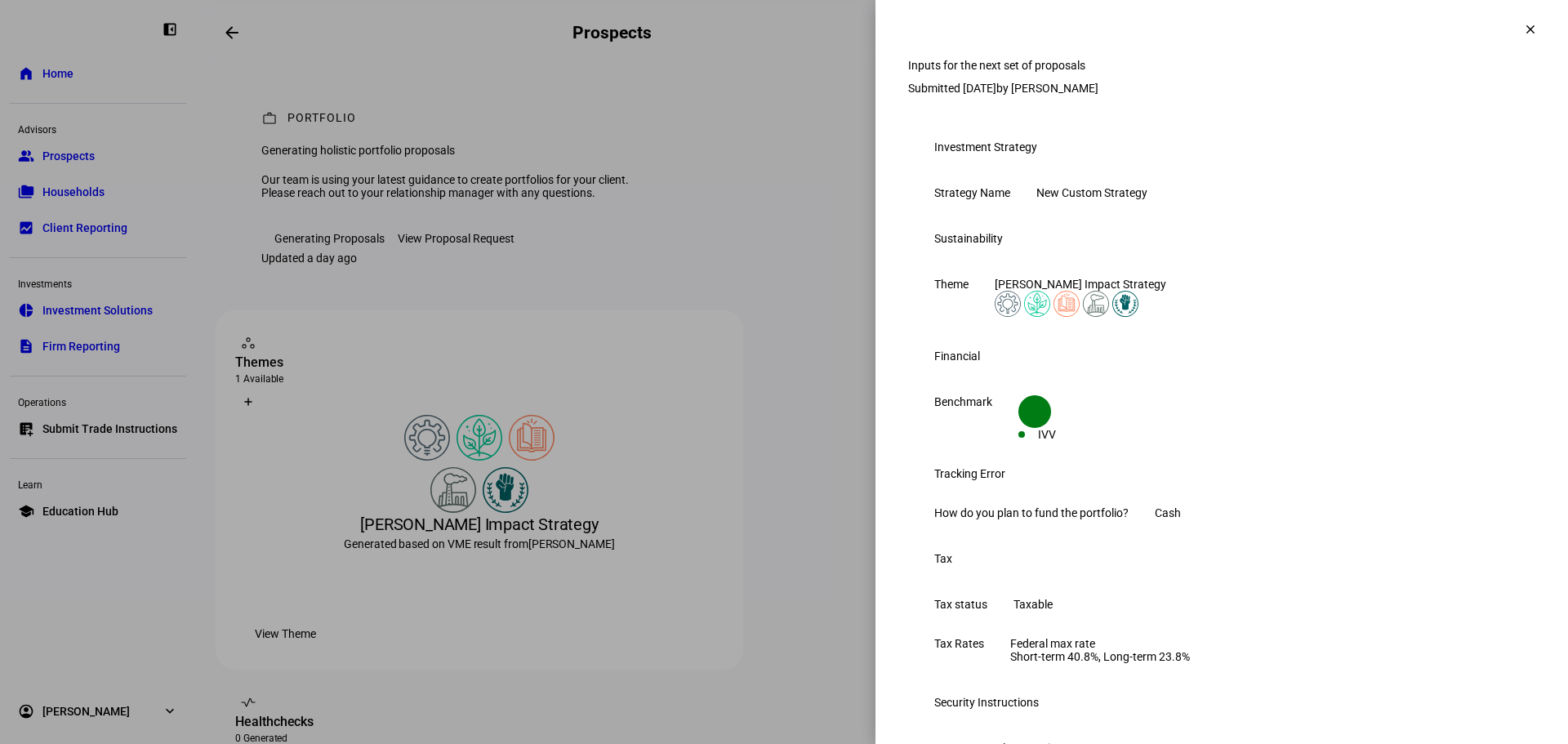
click at [1524, 29] on mat-icon "clear" at bounding box center [1531, 29] width 15 height 15
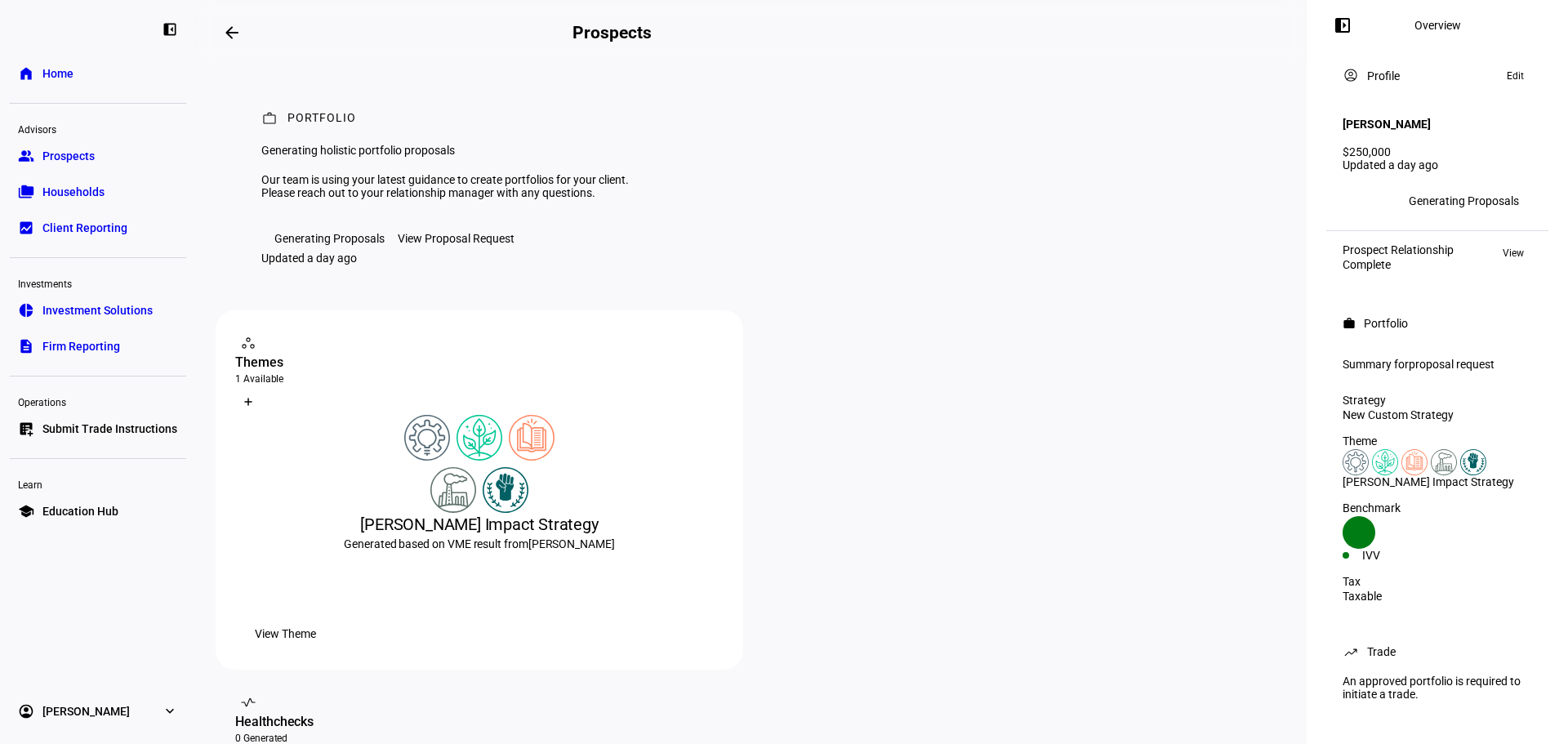
click at [135, 425] on span "Submit Trade Instructions" at bounding box center [110, 428] width 135 height 16
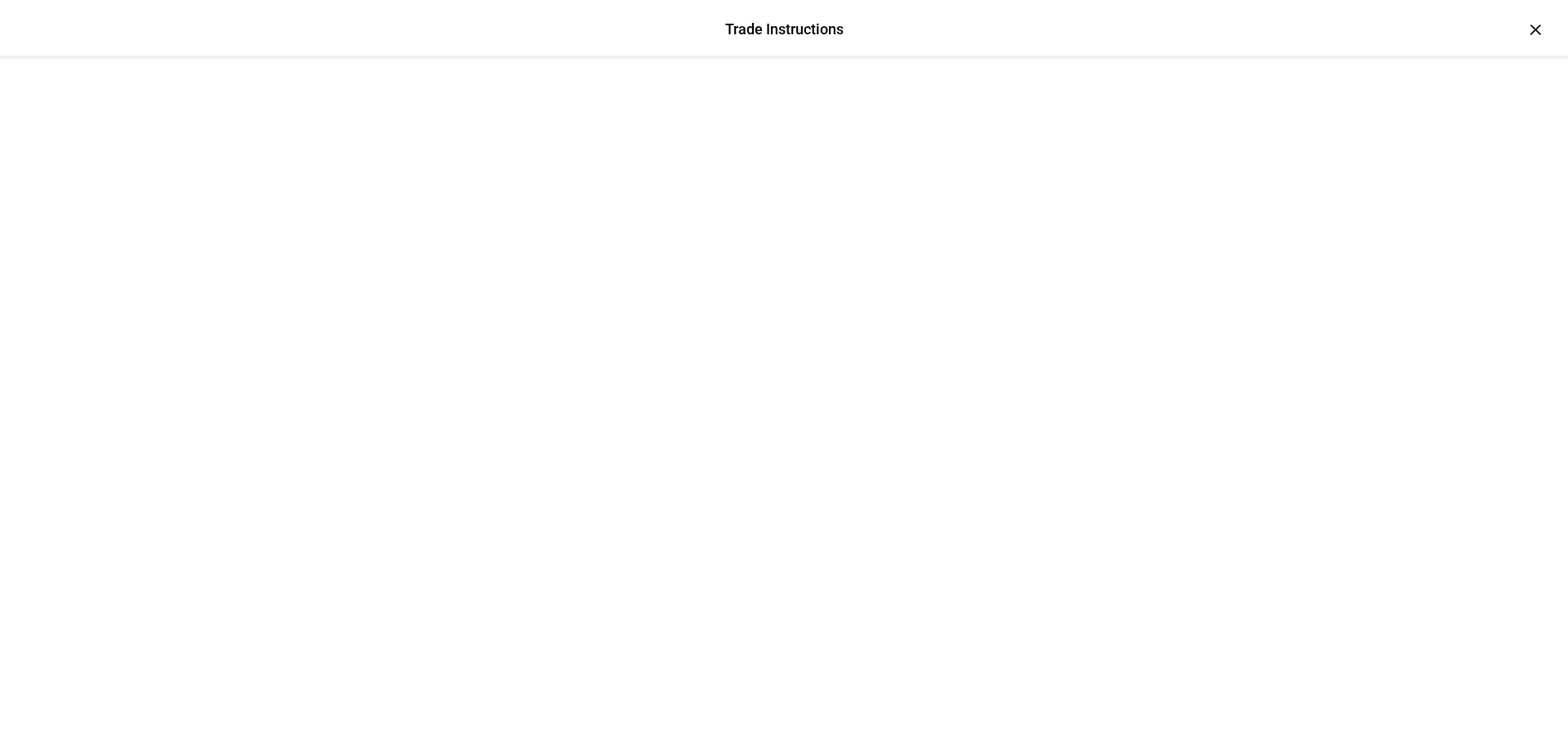
click at [1274, 59] on div at bounding box center [784, 99] width 980 height 81
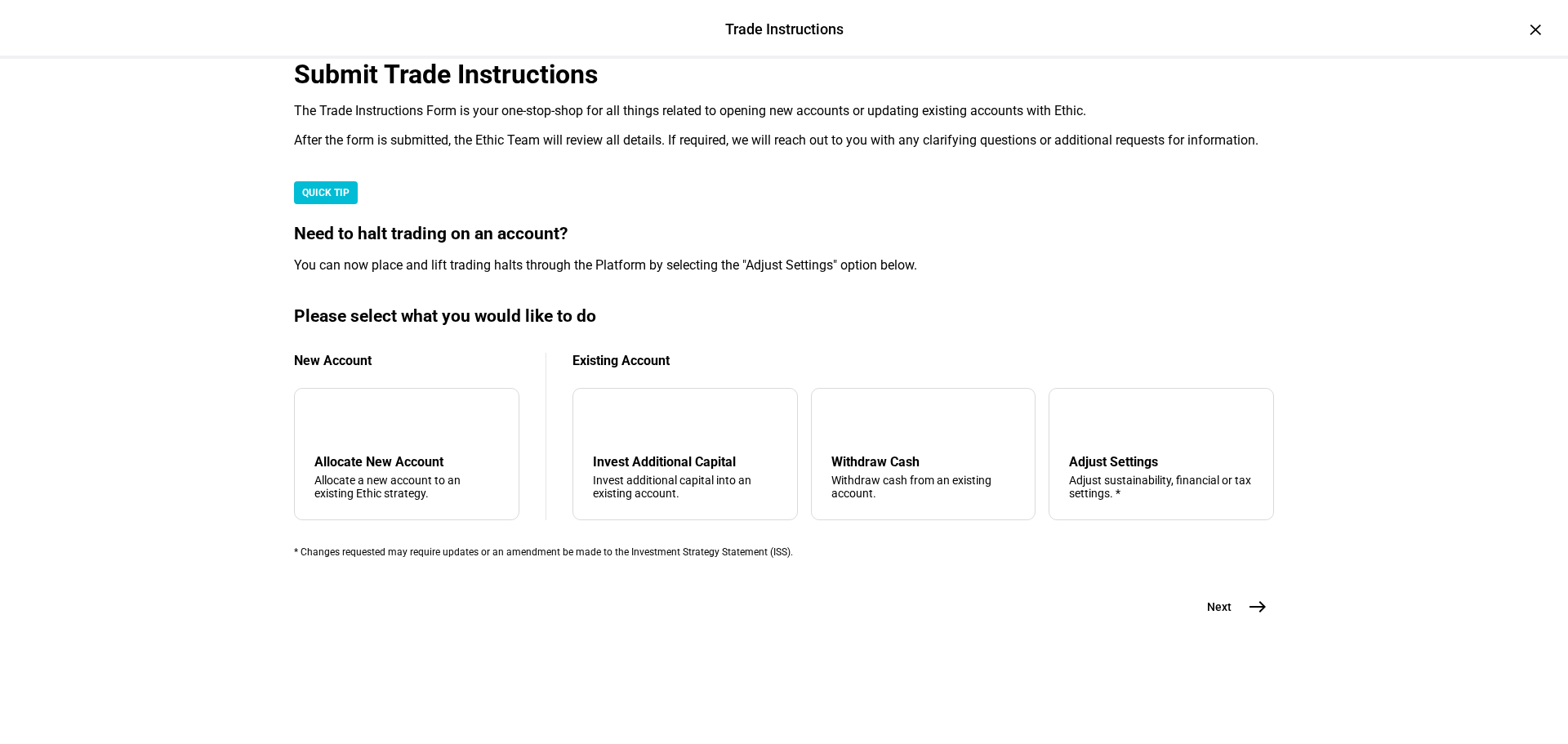
scroll to position [363, 0]
click at [435, 469] on div "Allocate New Account" at bounding box center [406, 462] width 184 height 15
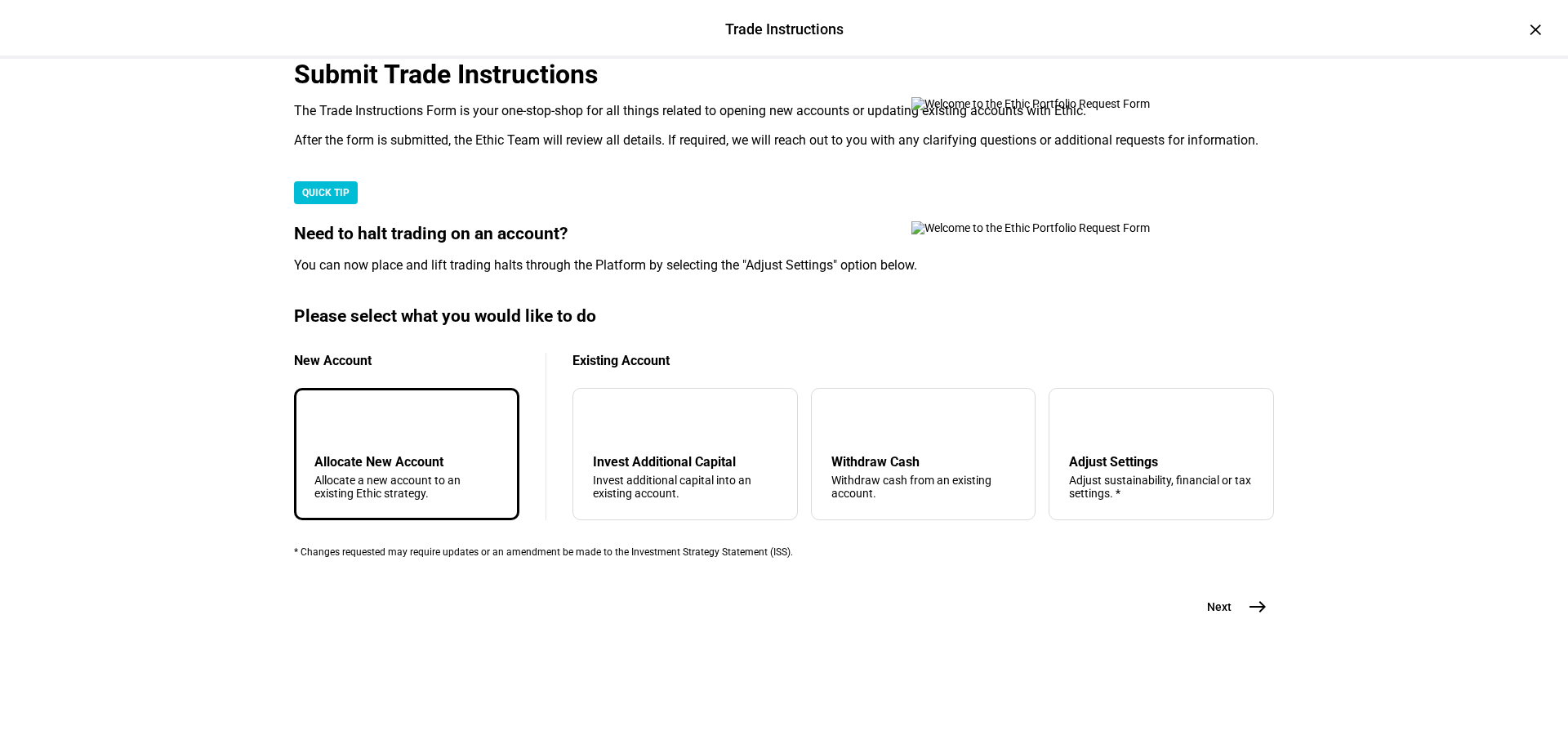
click at [1257, 617] on mat-icon "east" at bounding box center [1257, 606] width 20 height 20
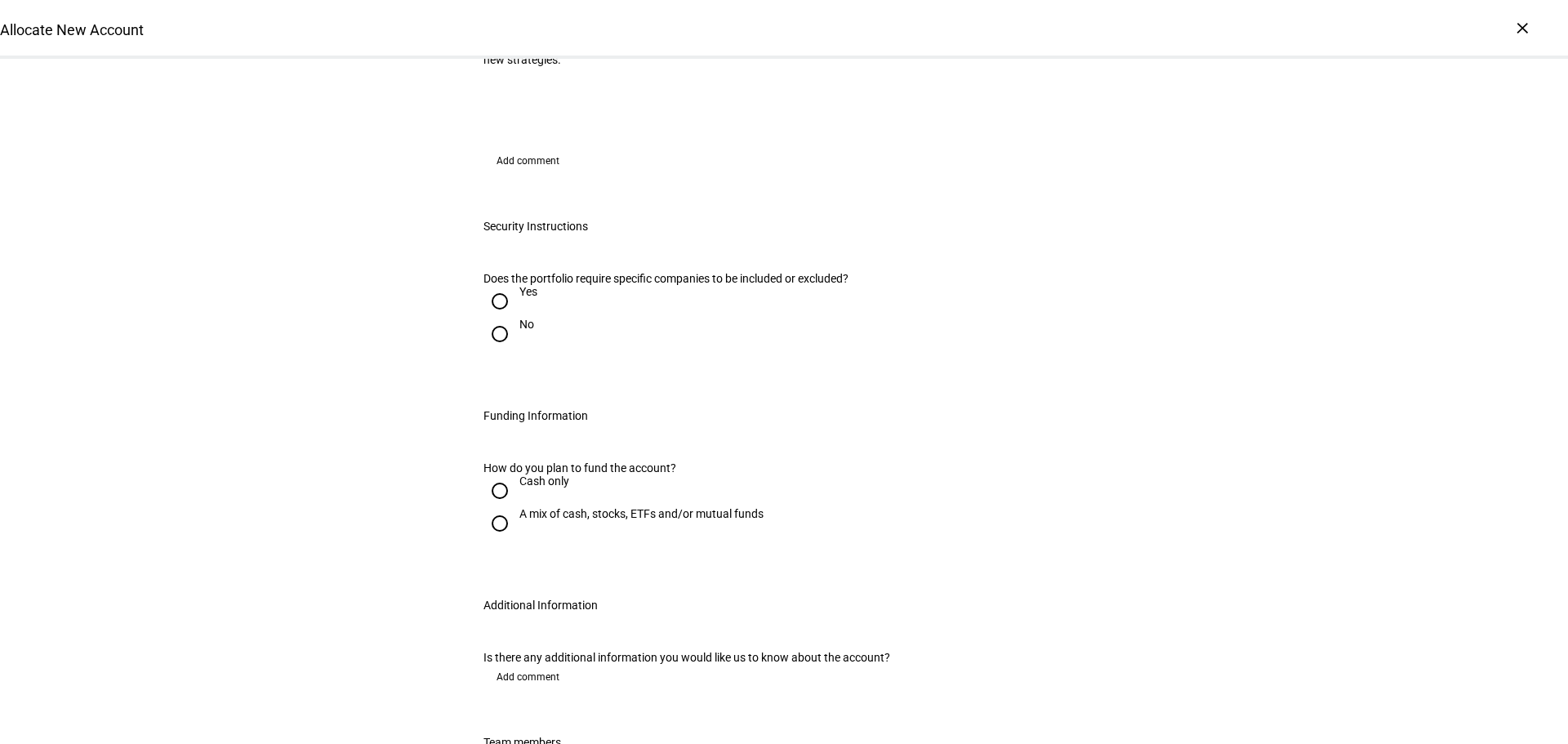
scroll to position [574, 0]
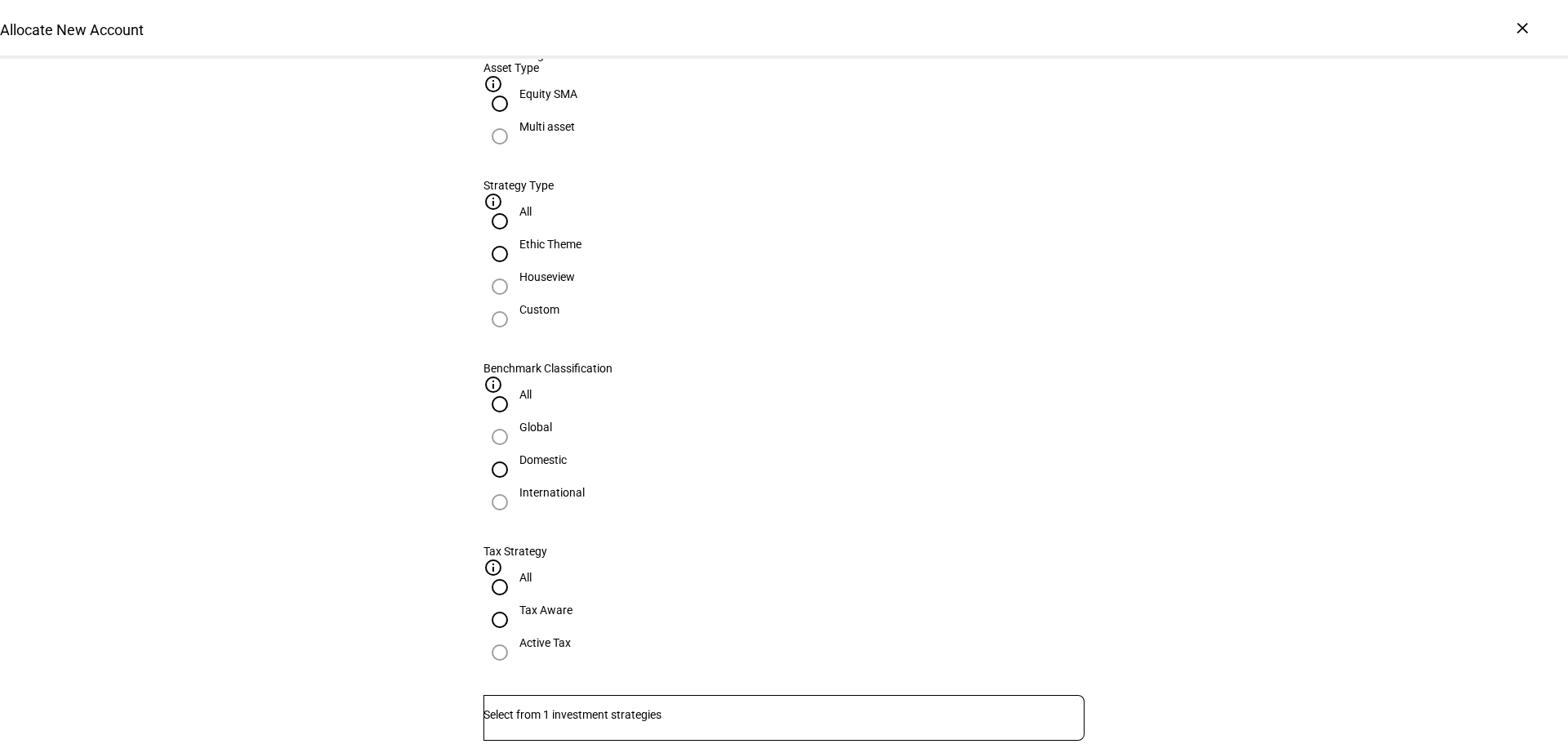
click at [517, 270] on input "Ethic Theme" at bounding box center [500, 254] width 33 height 33
radio input "true"
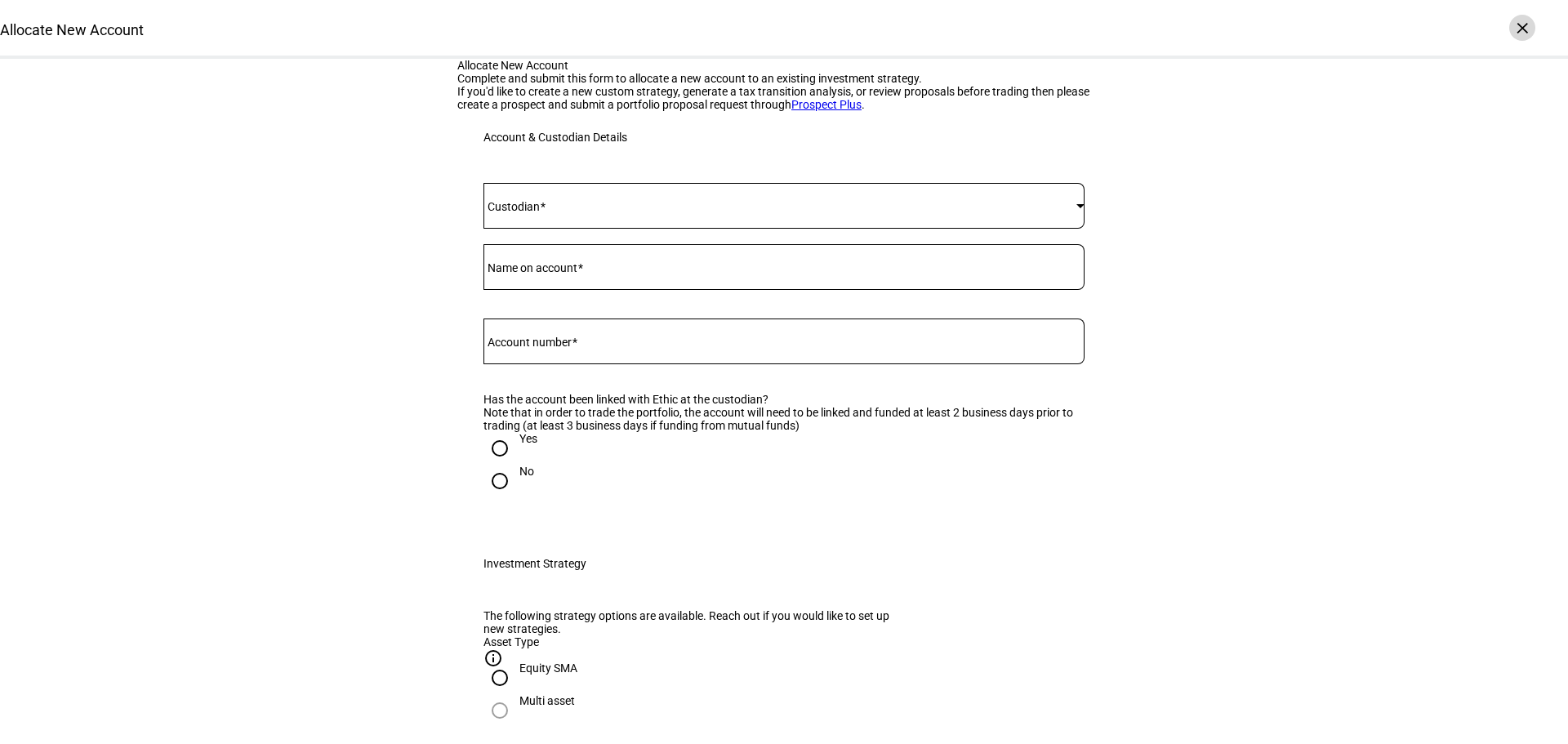
click at [1520, 25] on div "×" at bounding box center [1523, 28] width 26 height 26
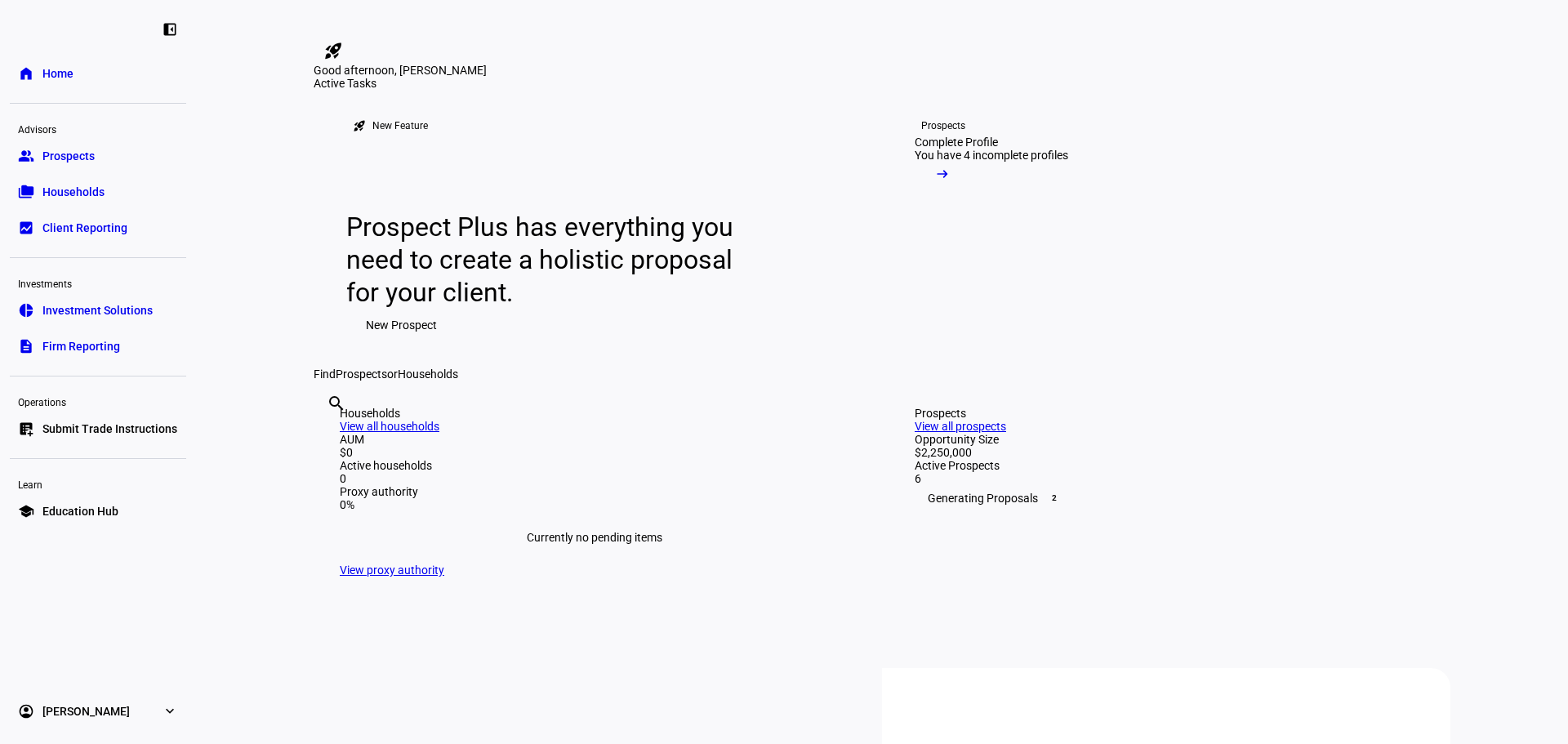
click at [106, 315] on span "Investment Solutions" at bounding box center [97, 310] width 111 height 16
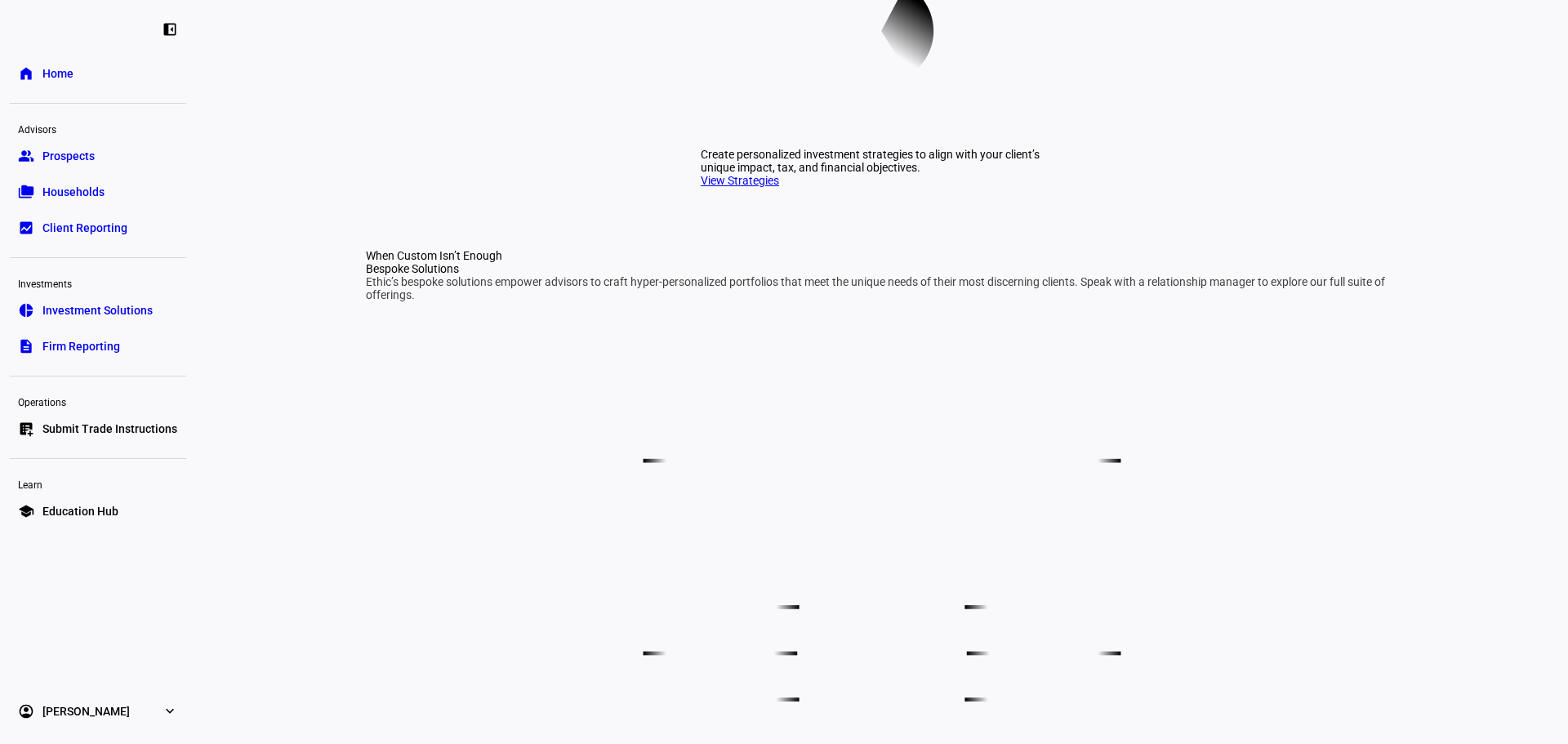
scroll to position [665, 0]
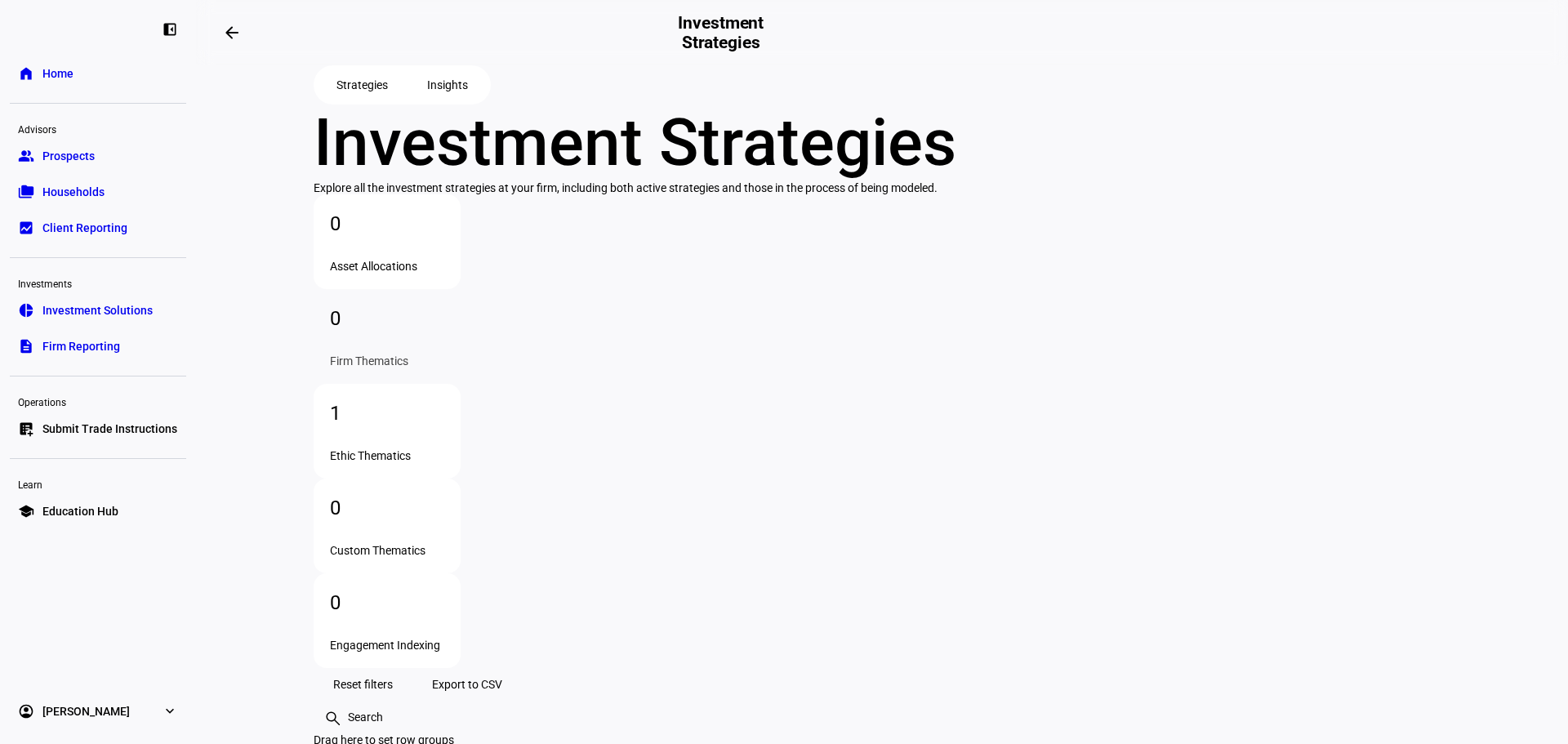
click at [84, 161] on span "Prospects" at bounding box center [68, 156] width 52 height 16
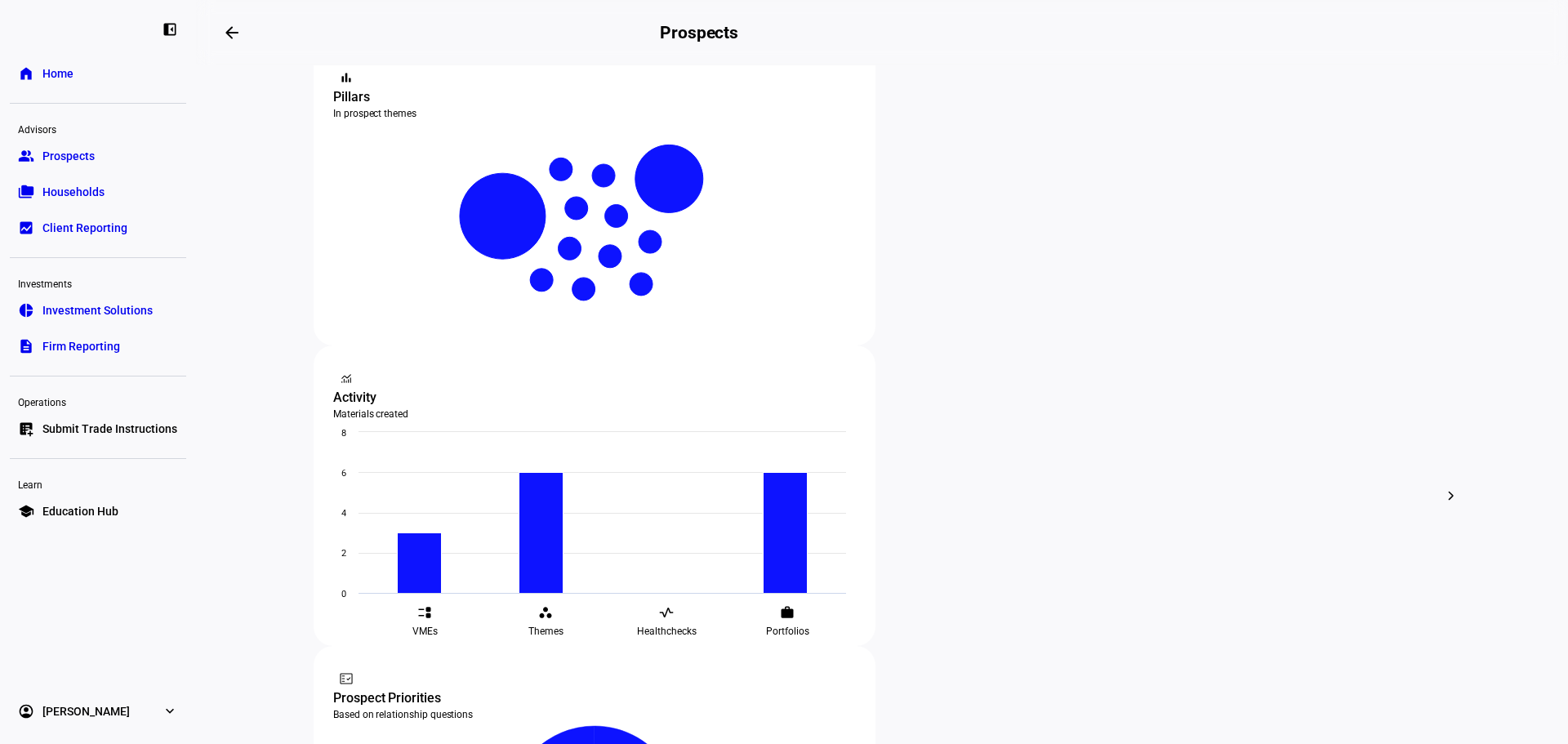
scroll to position [338, 0]
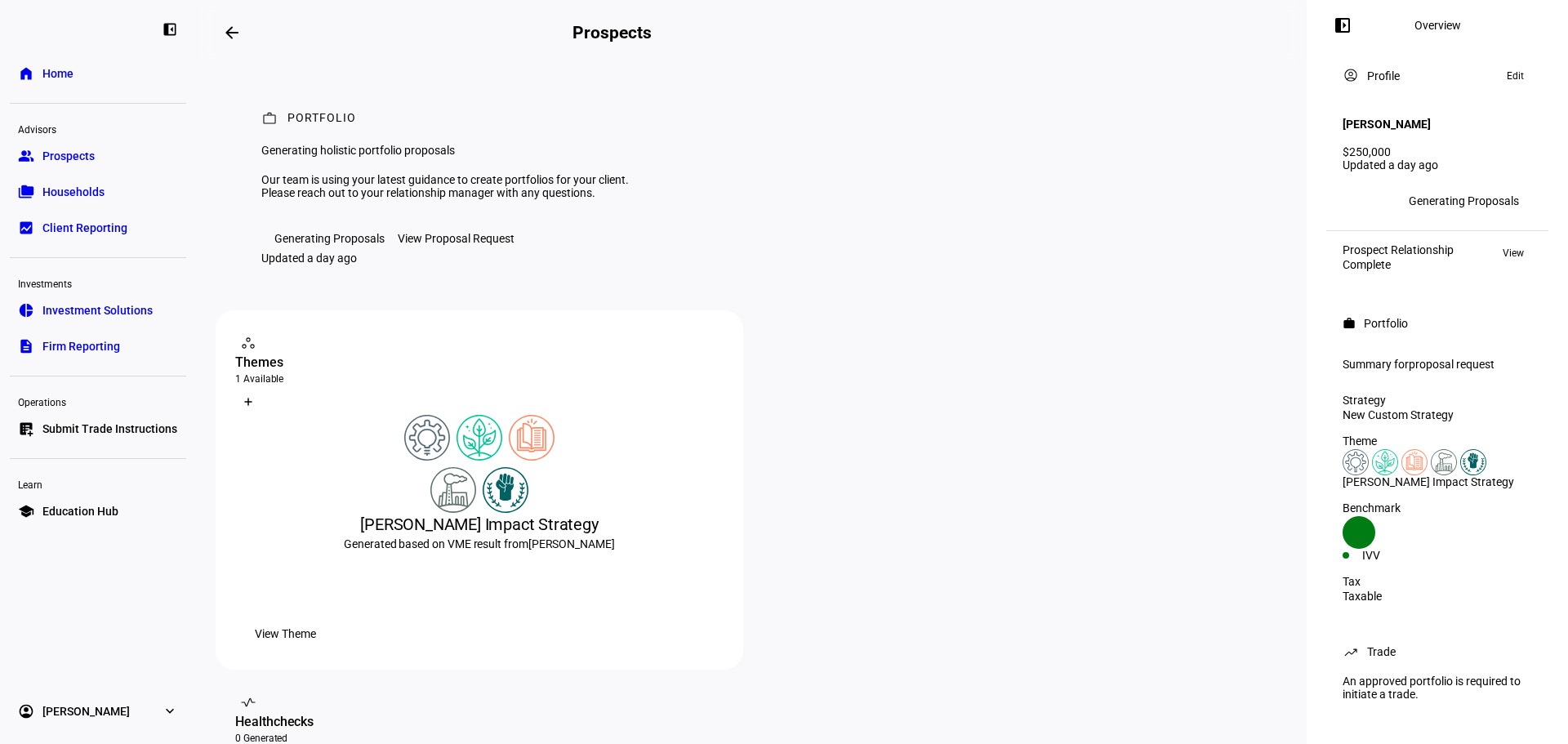
scroll to position [2, 0]
click at [1366, 542] on icon at bounding box center [1359, 533] width 33 height 33
click at [1404, 549] on div "IVV" at bounding box center [1390, 555] width 94 height 13
click at [1400, 550] on div "IVV" at bounding box center [1390, 555] width 94 height 13
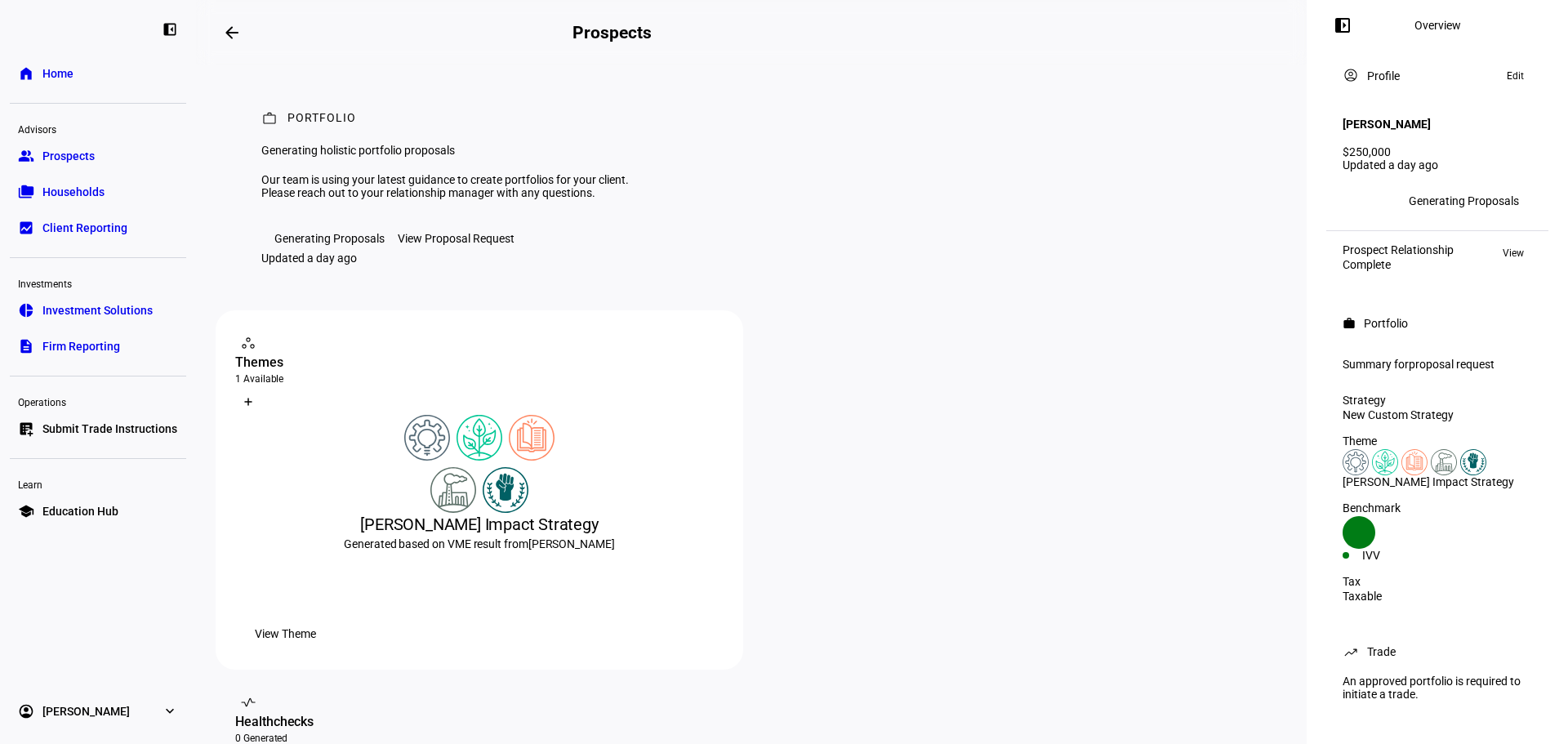
click at [1367, 547] on icon at bounding box center [1359, 533] width 33 height 33
click at [1380, 654] on div "Trade" at bounding box center [1382, 651] width 28 height 13
click at [1412, 359] on span "proposal request" at bounding box center [1452, 364] width 86 height 13
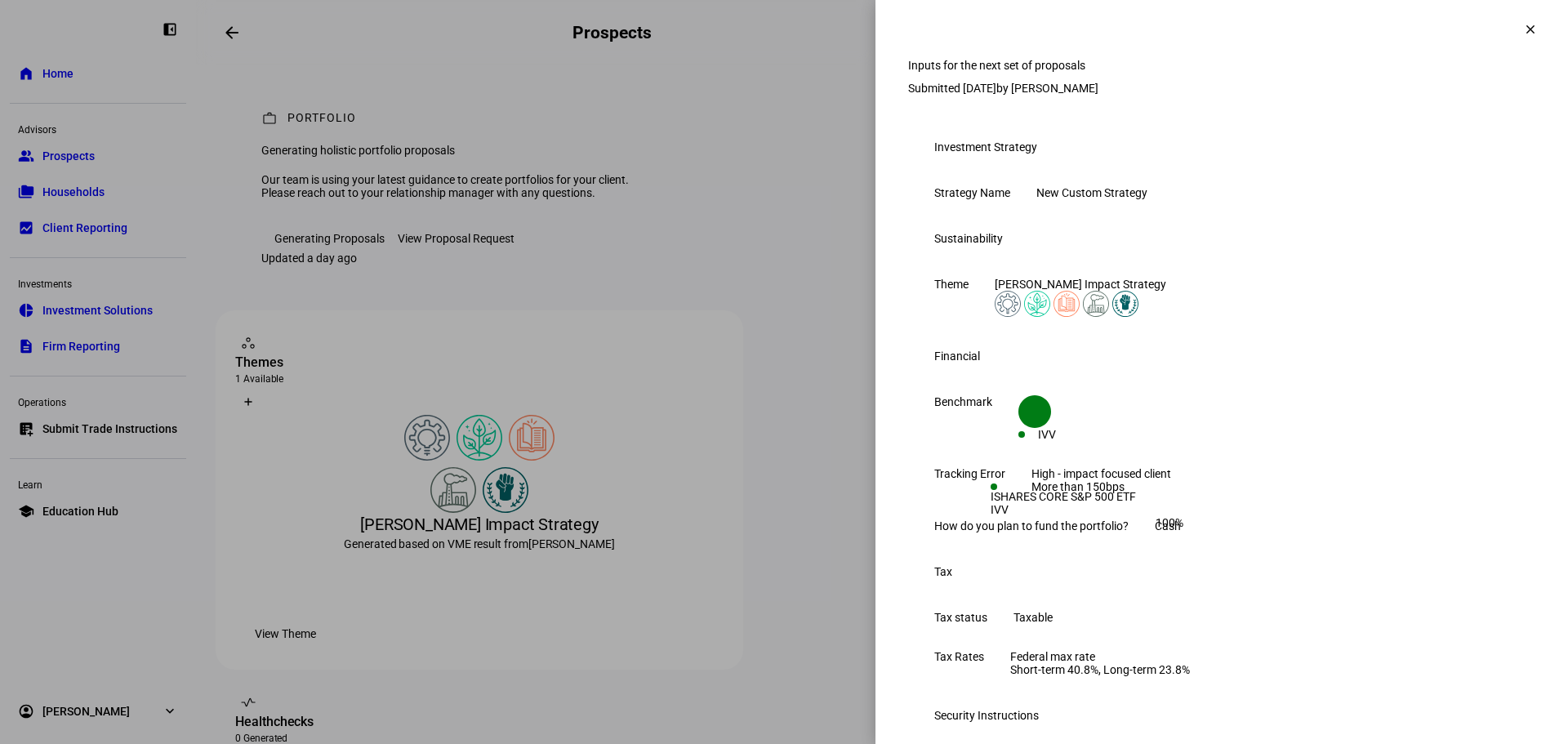
click at [1056, 441] on div "IVV" at bounding box center [1037, 434] width 38 height 13
click at [1158, 454] on eth-form-table-row "Benchmark Created with Highcharts 9.1.2 IVV" at bounding box center [1222, 418] width 627 height 72
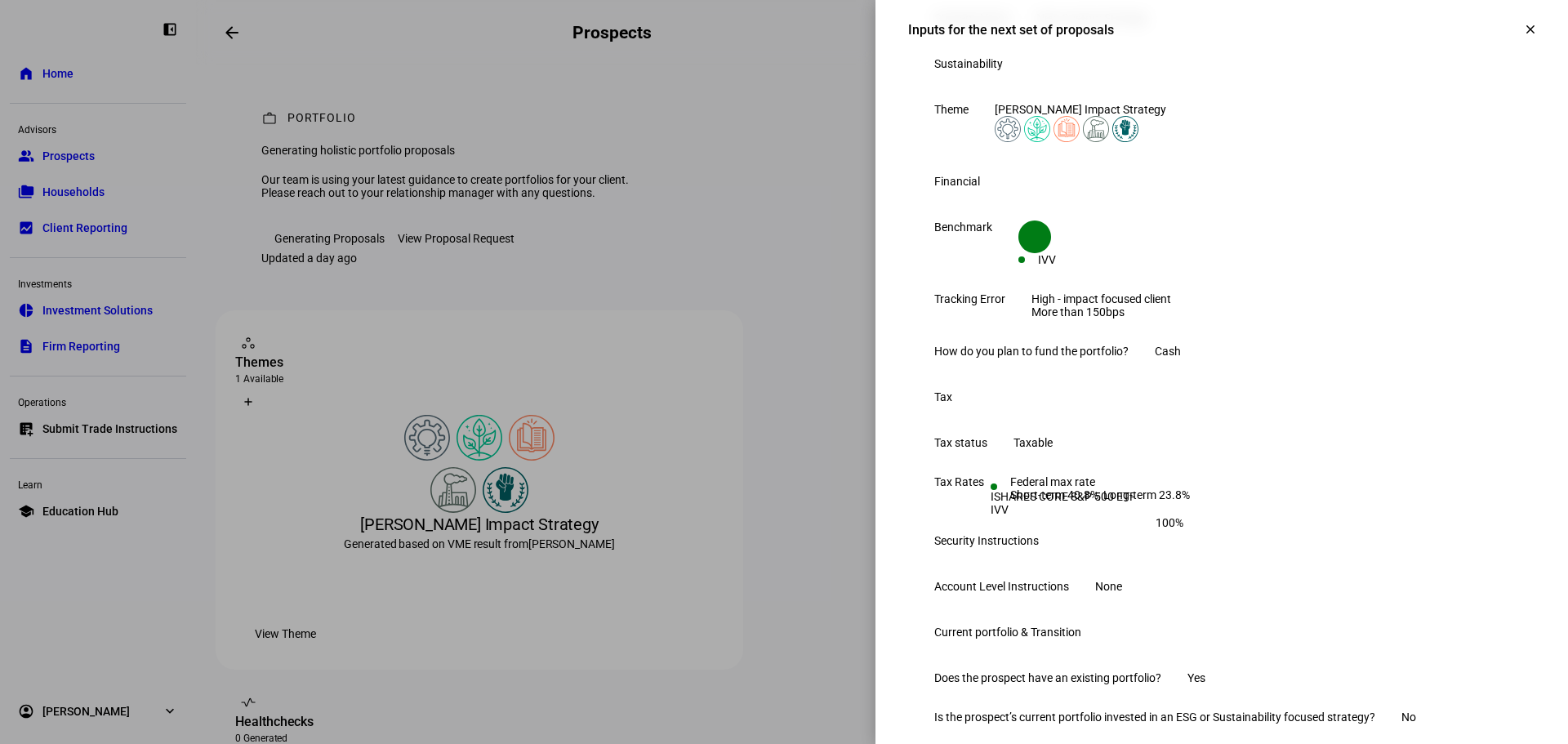
scroll to position [125, 0]
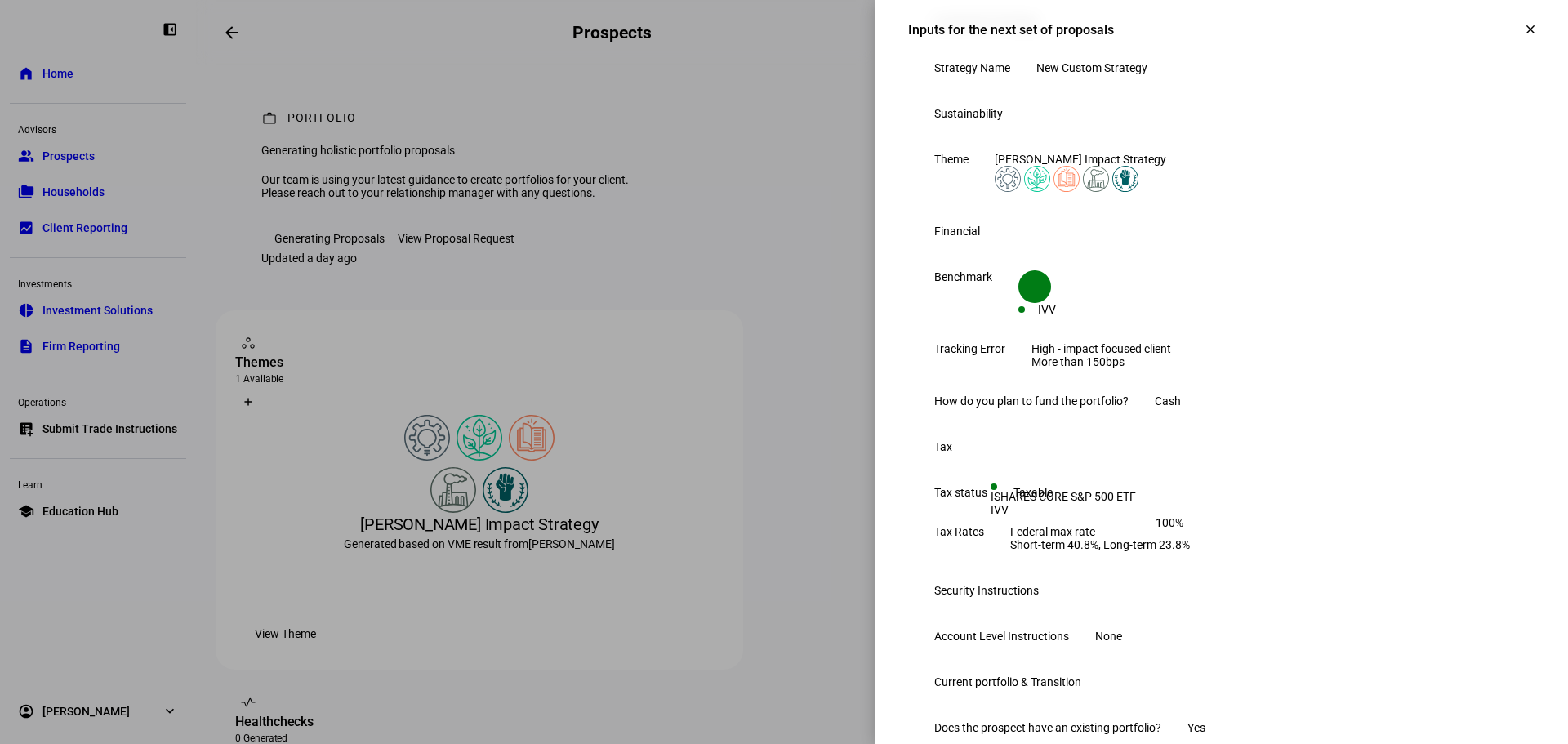
click at [1524, 35] on mat-icon "clear" at bounding box center [1531, 29] width 15 height 15
